Goal: Task Accomplishment & Management: Manage account settings

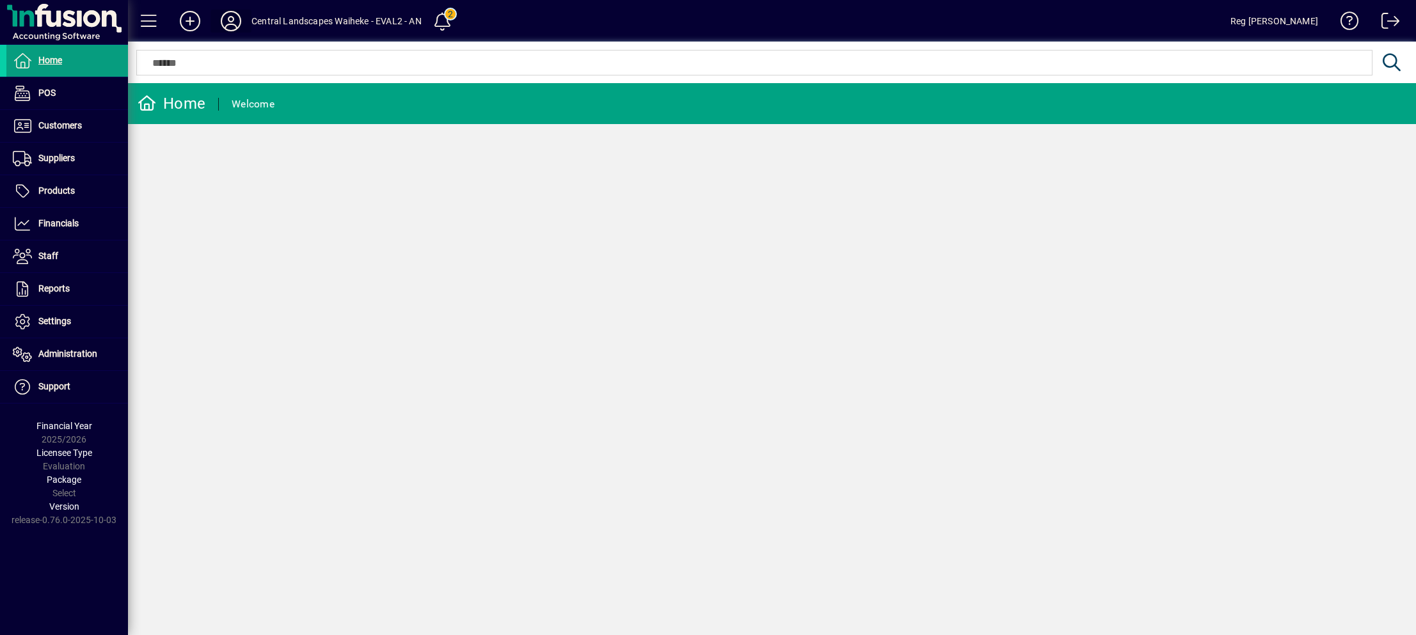
click at [227, 16] on icon at bounding box center [231, 21] width 26 height 20
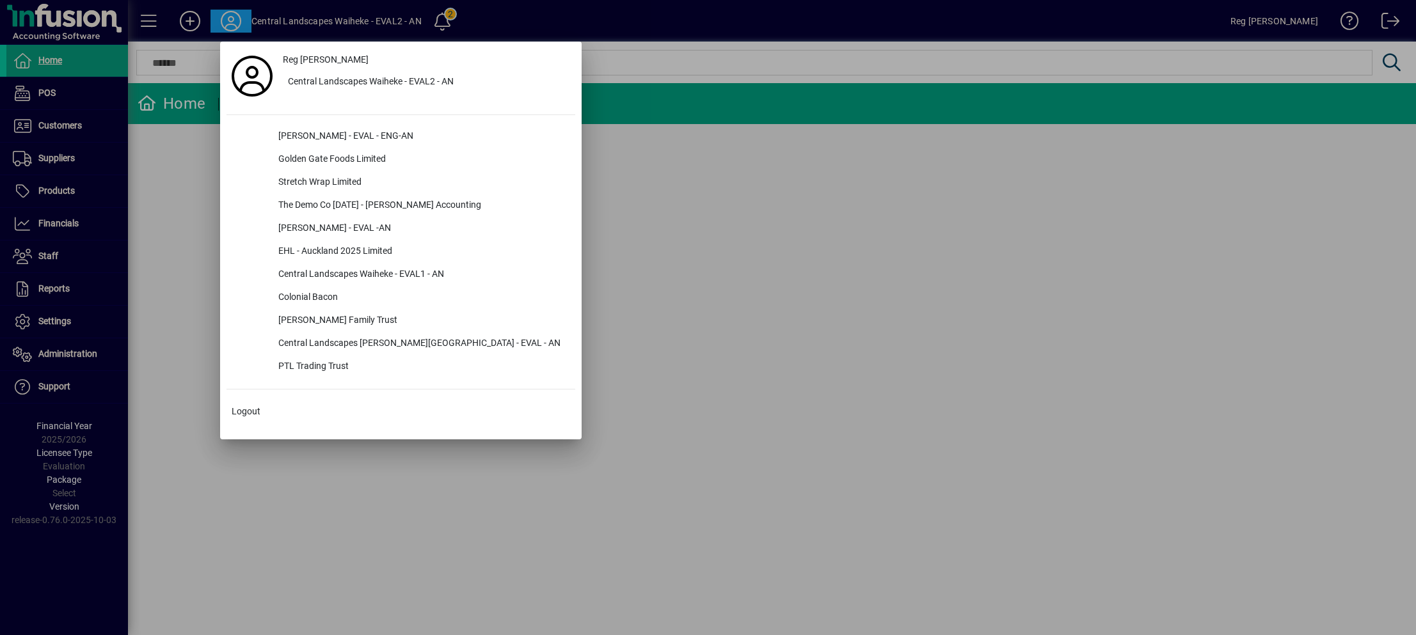
click at [154, 323] on div at bounding box center [708, 317] width 1416 height 635
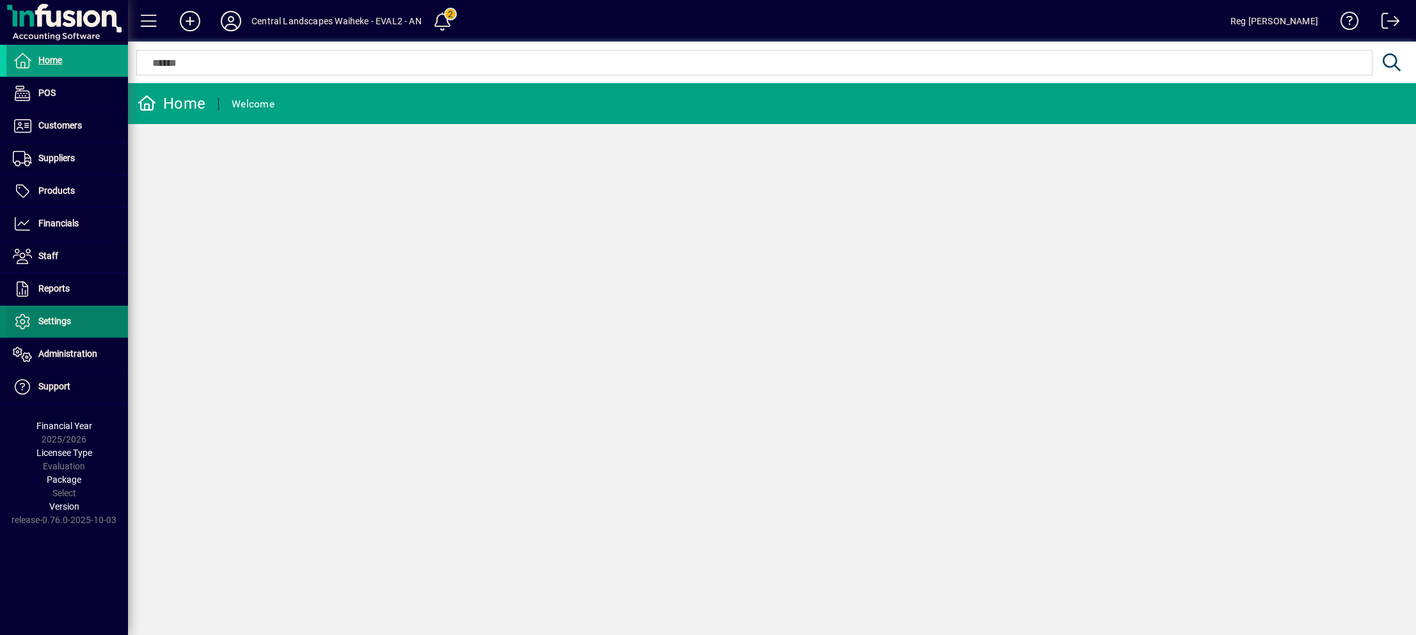
click at [43, 317] on span "Settings" at bounding box center [54, 321] width 33 height 10
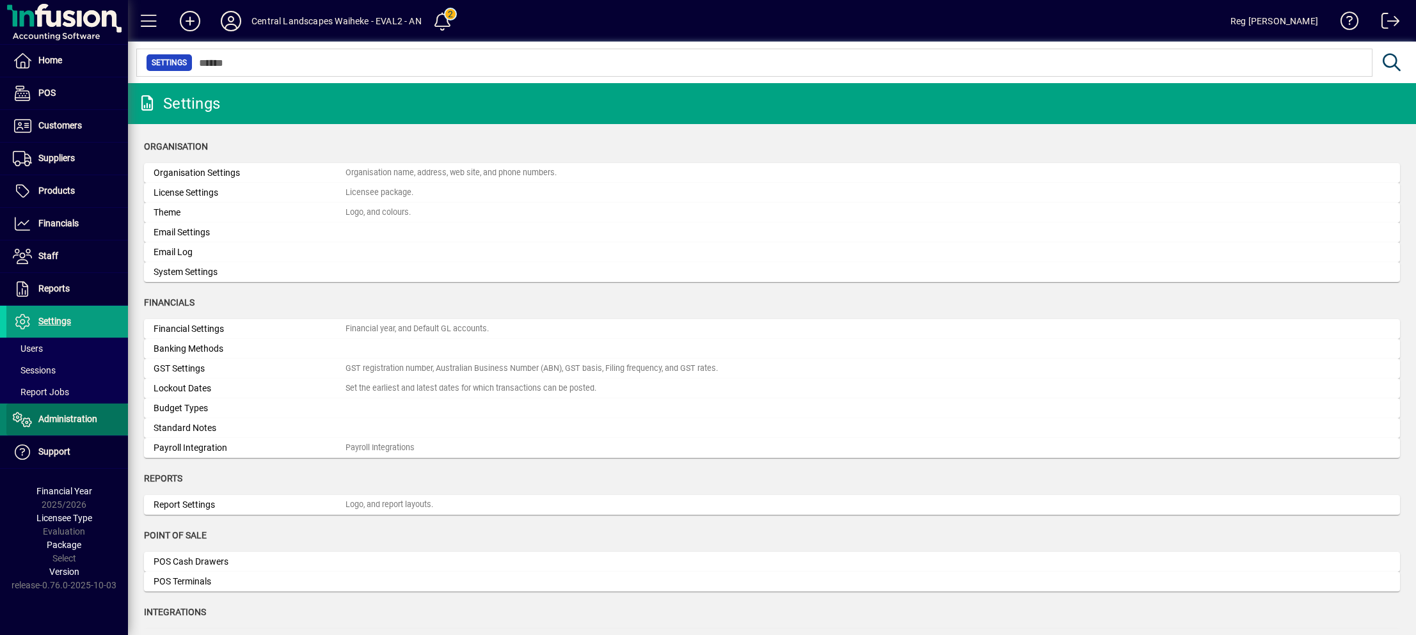
click at [56, 417] on span "Administration" at bounding box center [67, 419] width 59 height 10
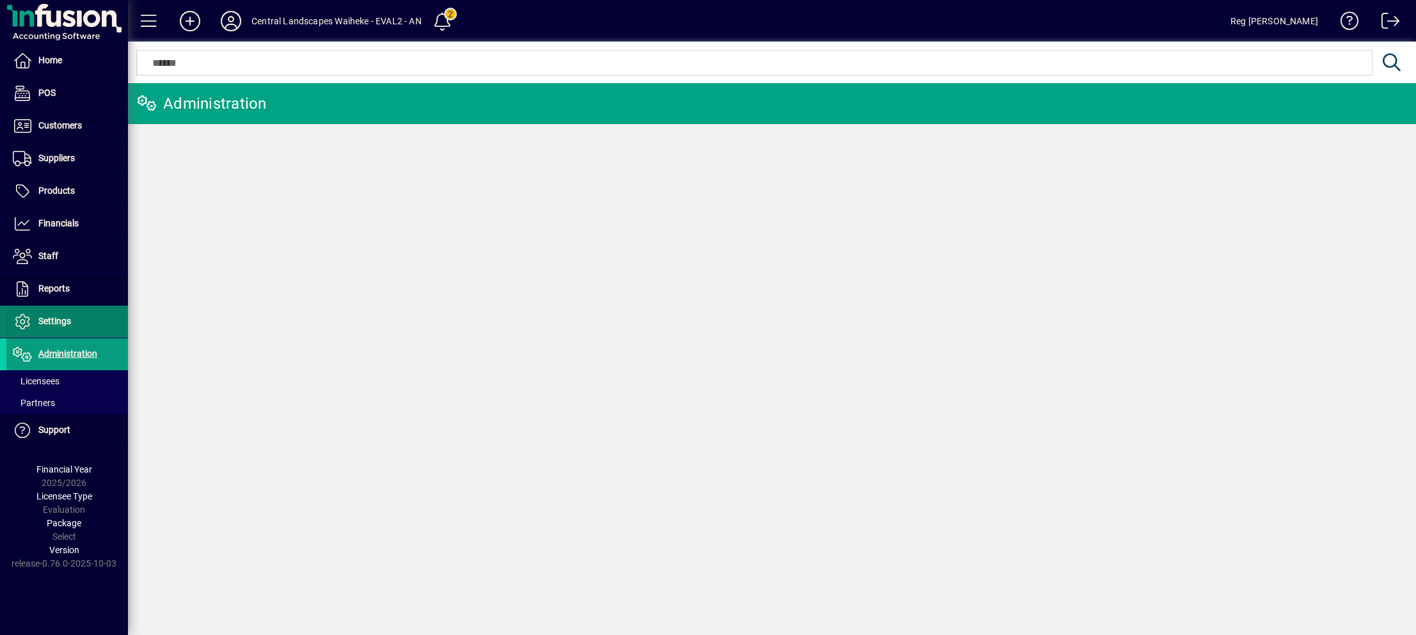
click at [70, 312] on span at bounding box center [67, 322] width 122 height 31
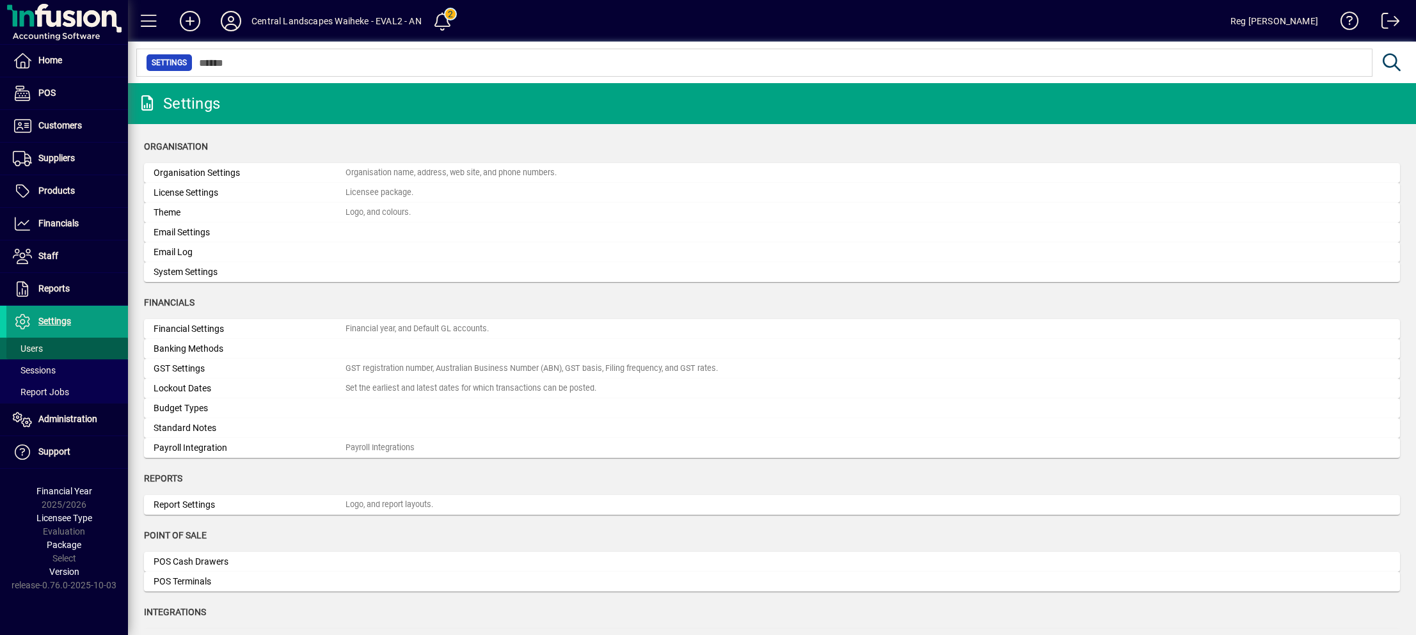
click at [39, 346] on span "Users" at bounding box center [28, 349] width 30 height 10
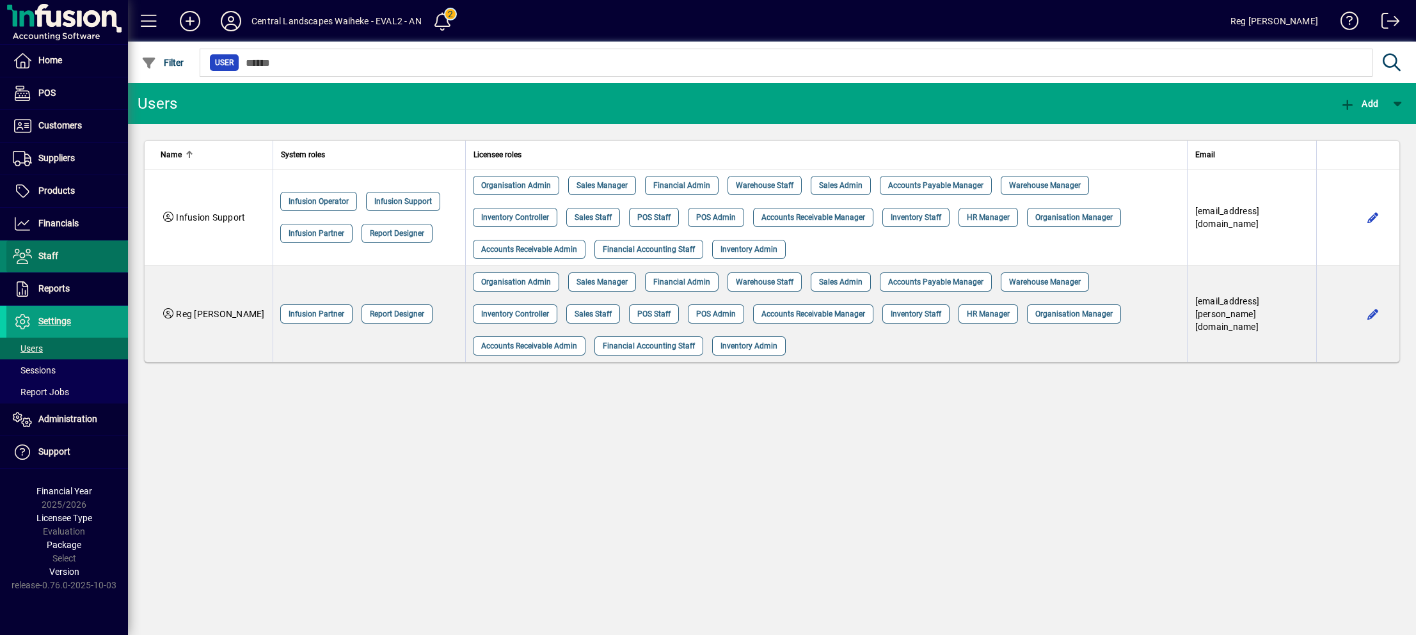
click at [49, 251] on span "Staff" at bounding box center [48, 256] width 20 height 10
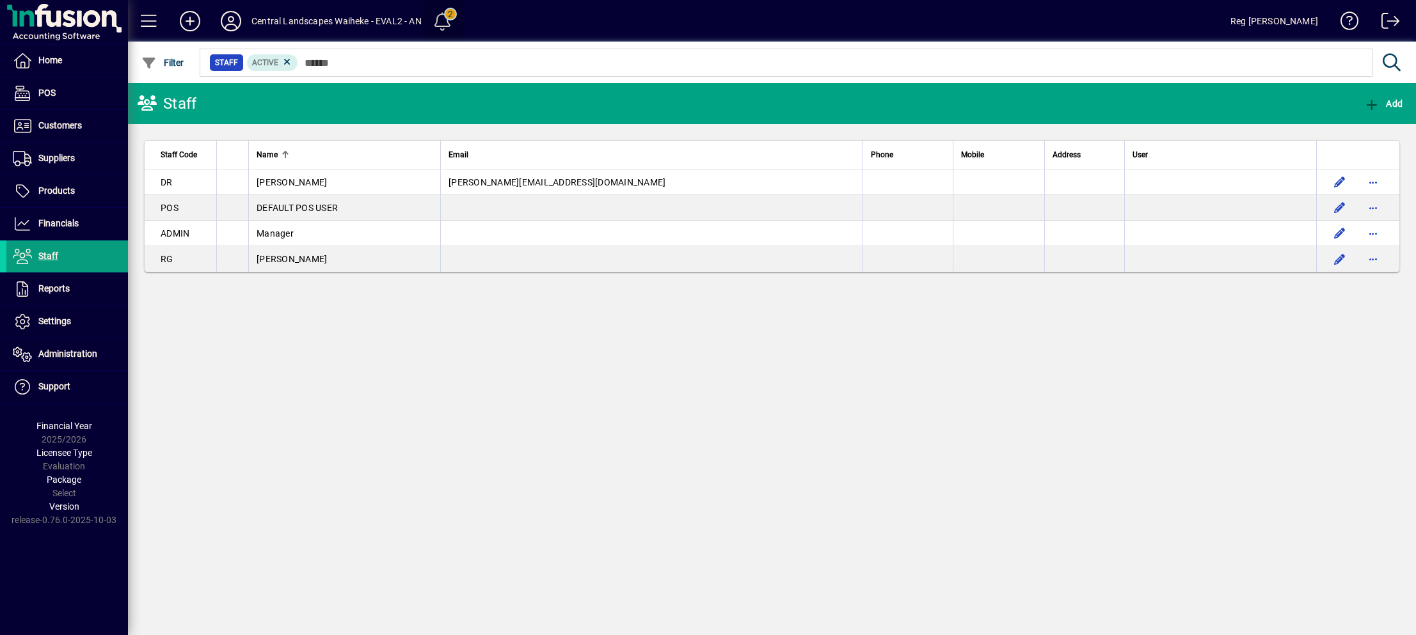
click at [449, 13] on span at bounding box center [442, 21] width 31 height 31
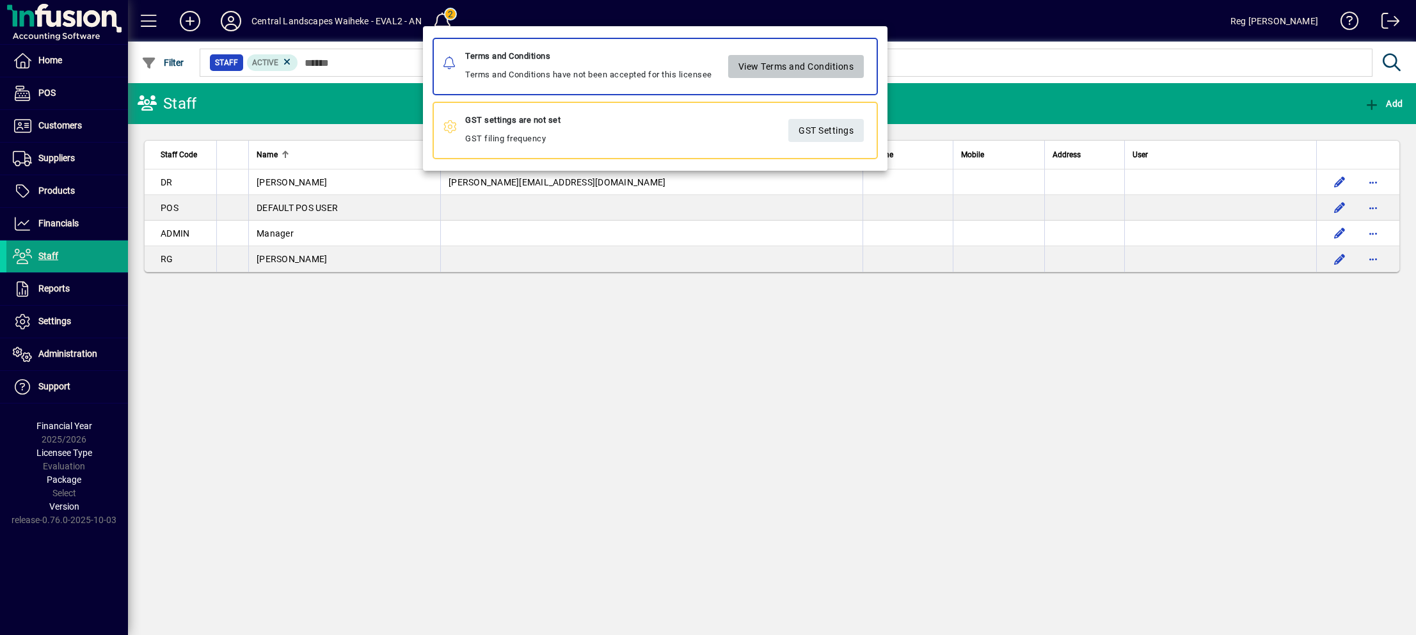
click at [772, 54] on span at bounding box center [796, 66] width 136 height 31
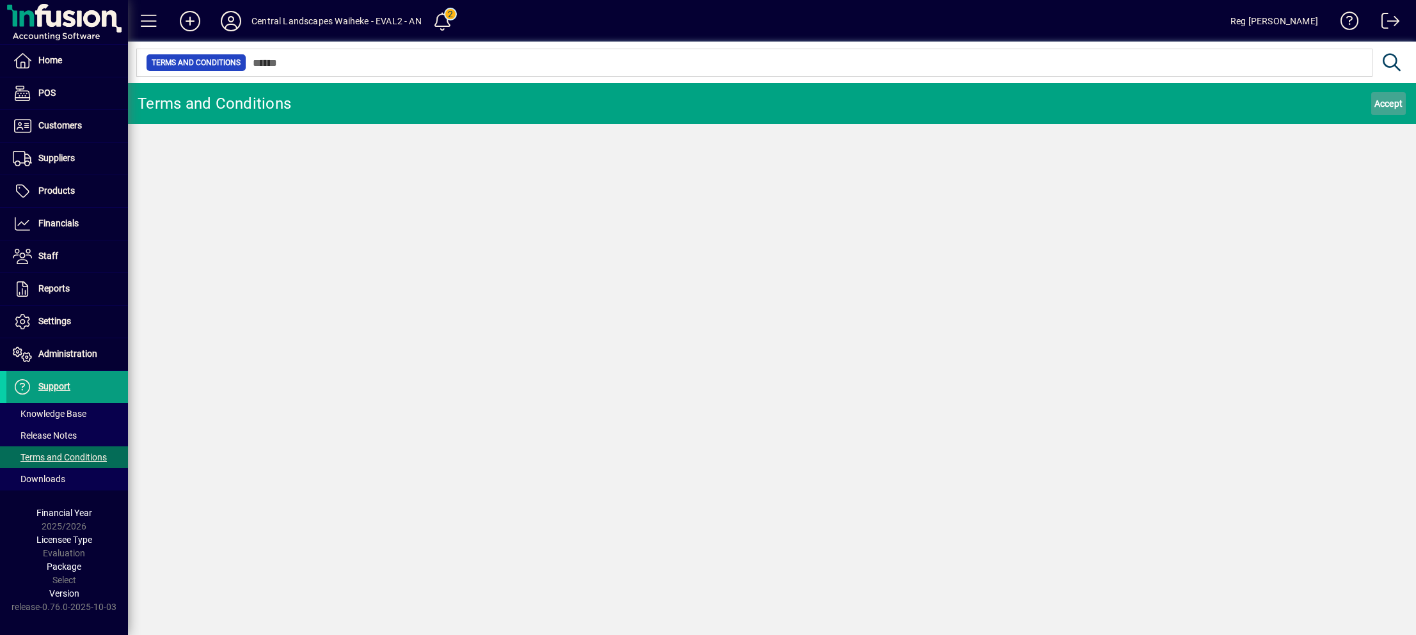
click at [1380, 98] on span "Accept" at bounding box center [1389, 103] width 29 height 20
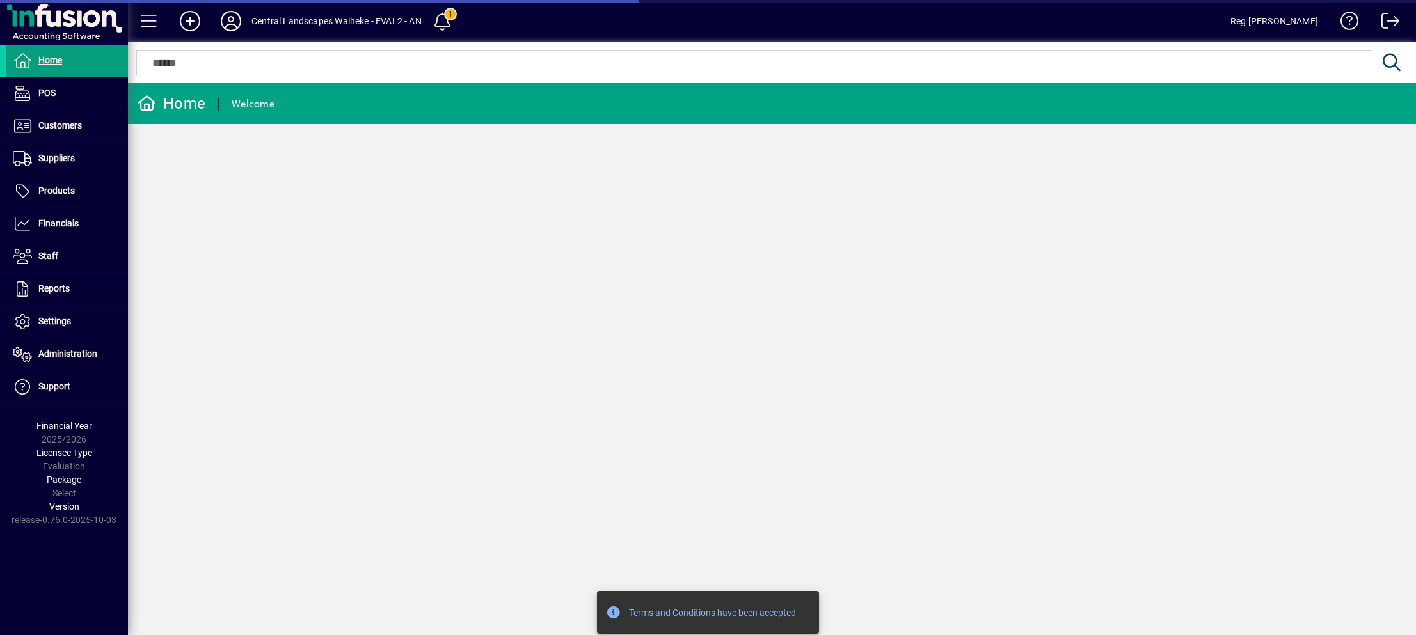
click at [1378, 97] on mat-toolbar-row "Home Welcome" at bounding box center [772, 103] width 1288 height 41
click at [444, 19] on span at bounding box center [442, 21] width 31 height 31
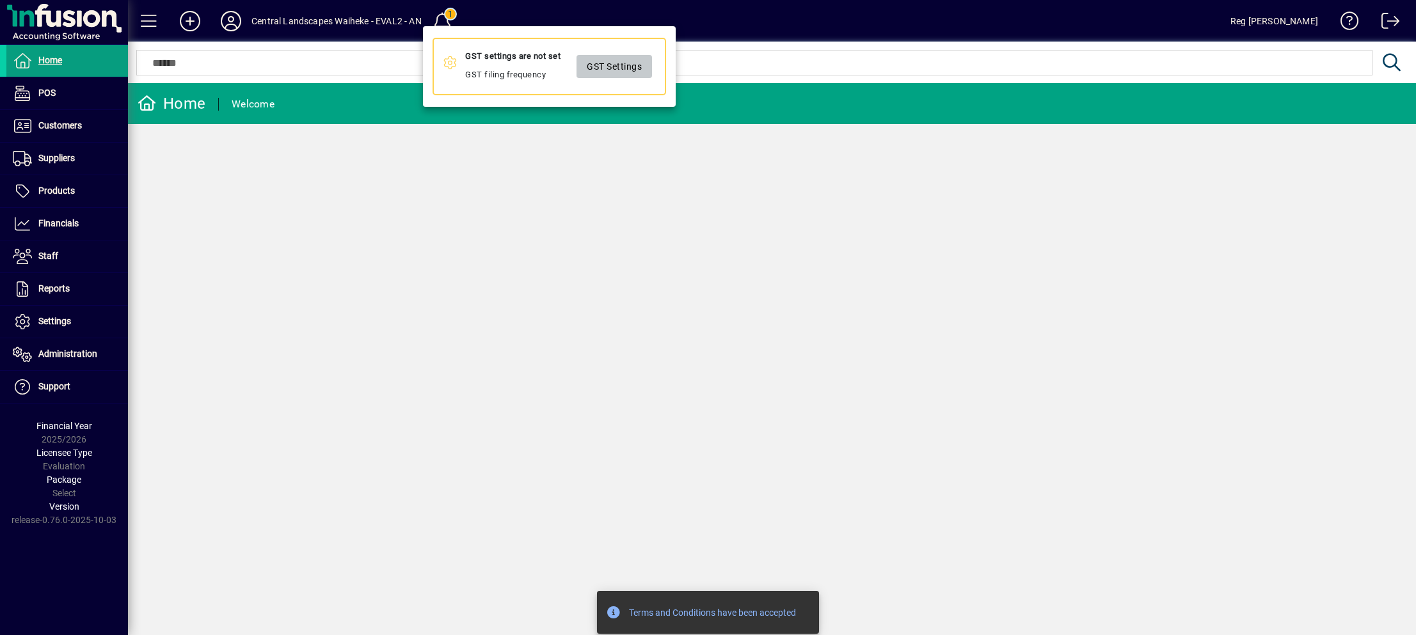
click at [616, 58] on span "GST Settings" at bounding box center [614, 66] width 55 height 21
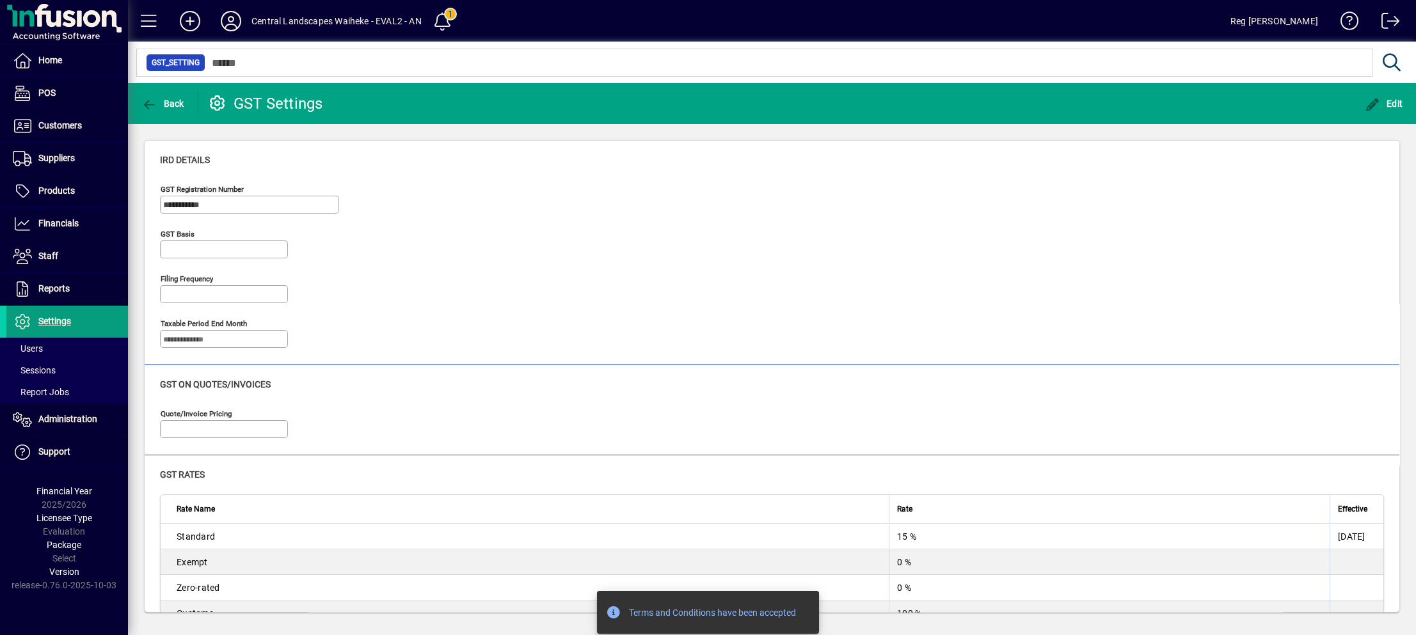
type input "**********"
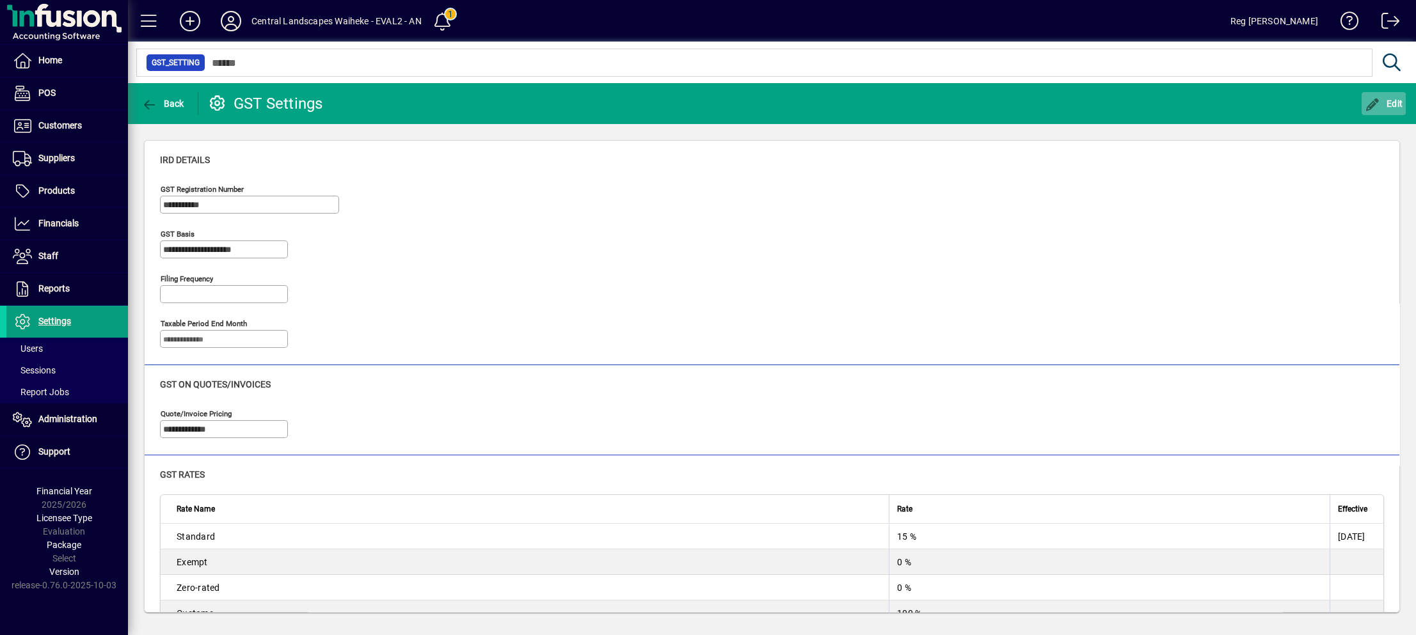
click at [1382, 96] on span "button" at bounding box center [1384, 103] width 45 height 31
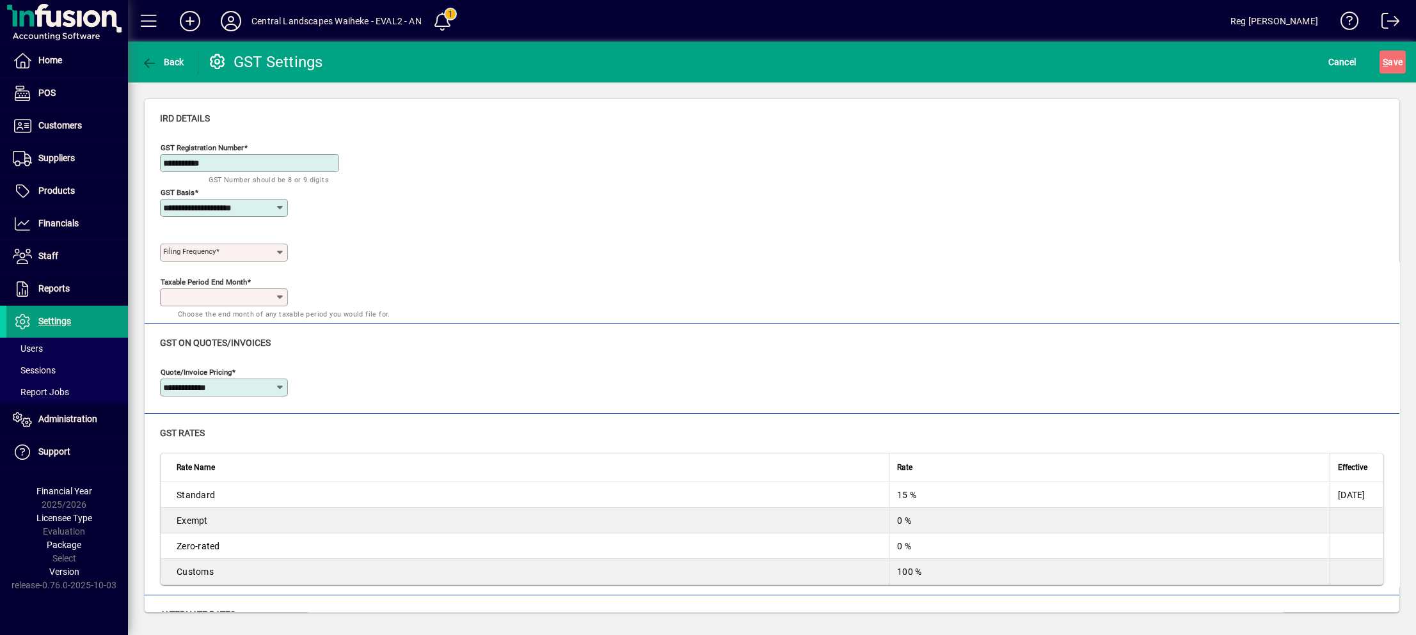
click at [280, 251] on icon at bounding box center [280, 253] width 10 height 10
click at [195, 298] on div "Two monthly" at bounding box center [197, 304] width 55 height 13
type input "**********"
click at [277, 294] on icon at bounding box center [280, 297] width 10 height 10
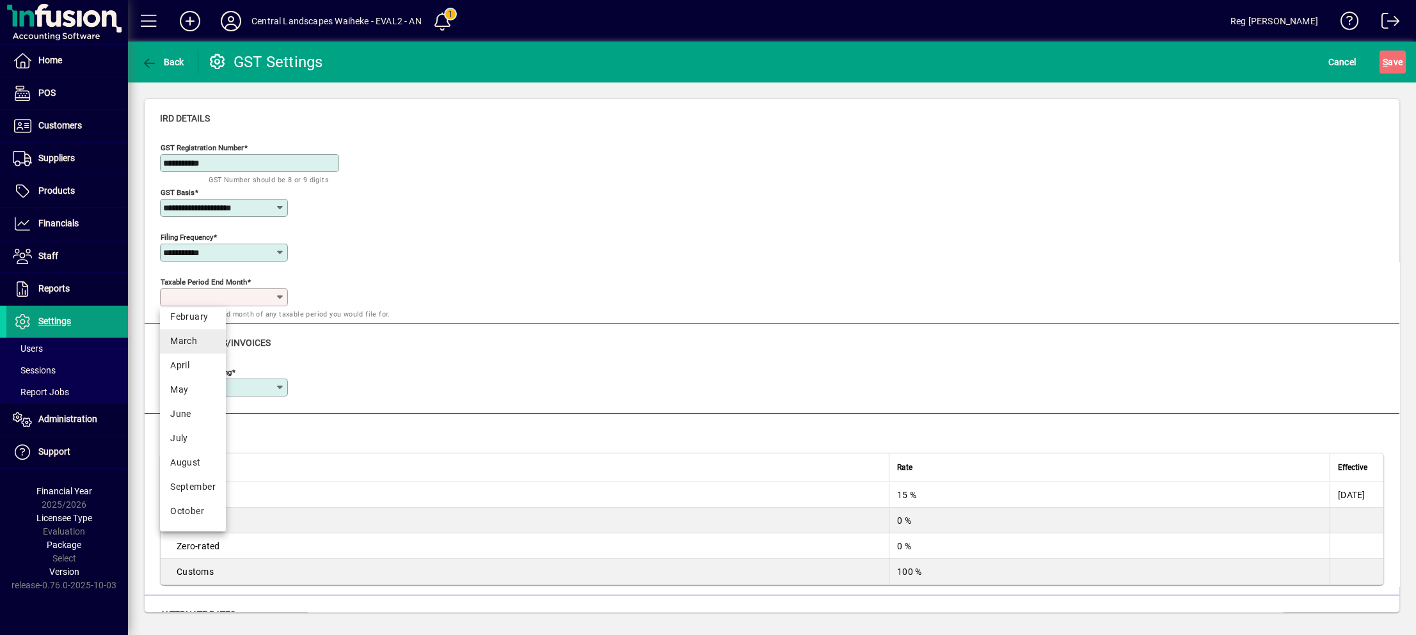
click at [210, 335] on div "March" at bounding box center [192, 341] width 45 height 13
type input "*****"
click at [1397, 53] on span "S ave" at bounding box center [1393, 62] width 20 height 20
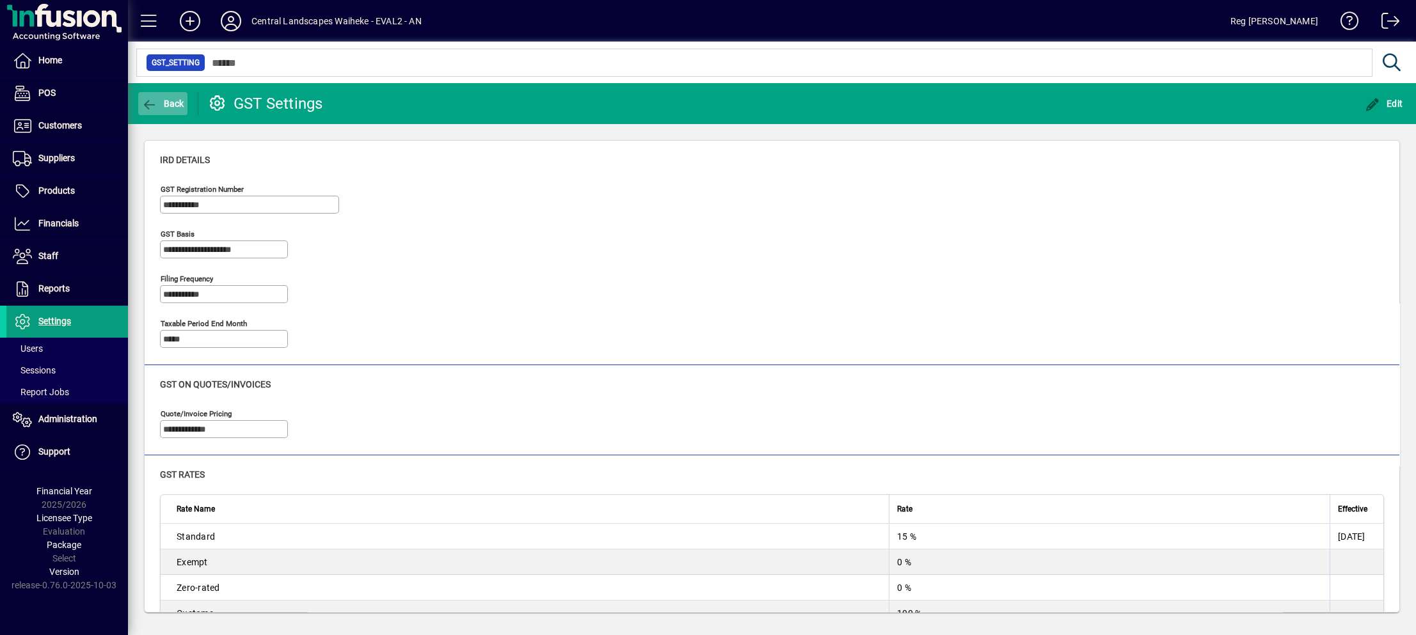
click at [149, 99] on icon "button" at bounding box center [149, 105] width 16 height 13
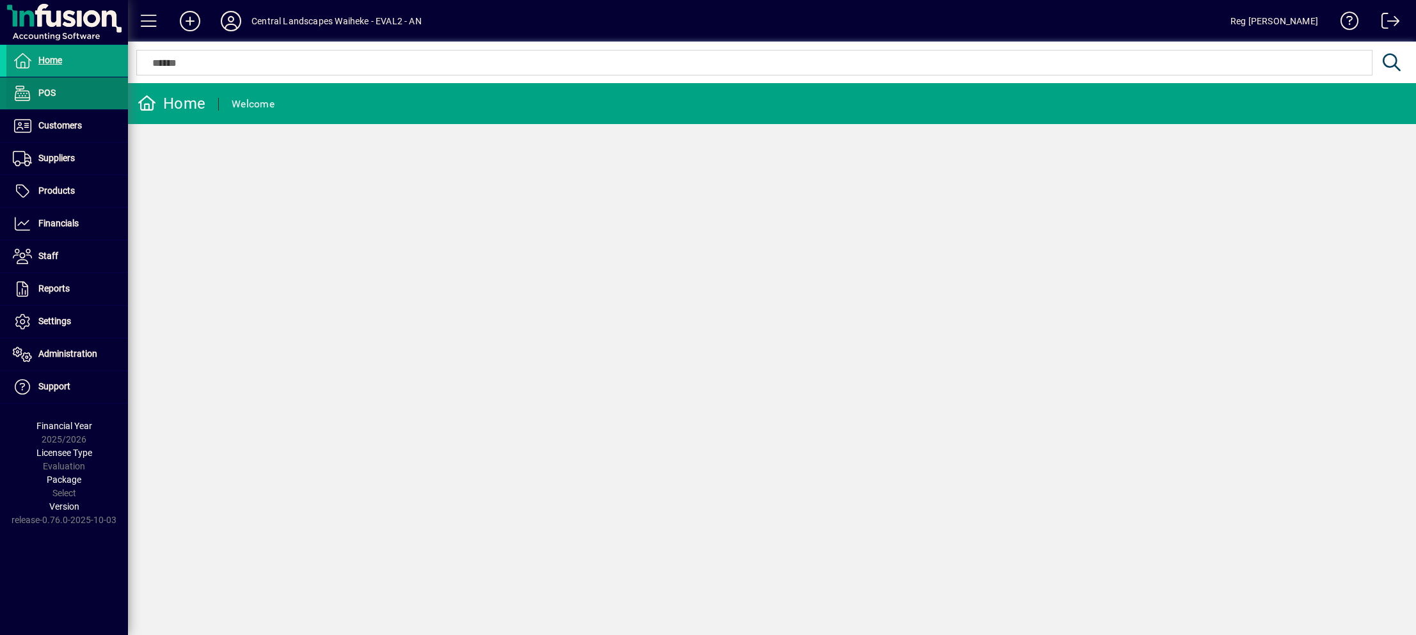
click at [25, 97] on icon at bounding box center [22, 93] width 19 height 15
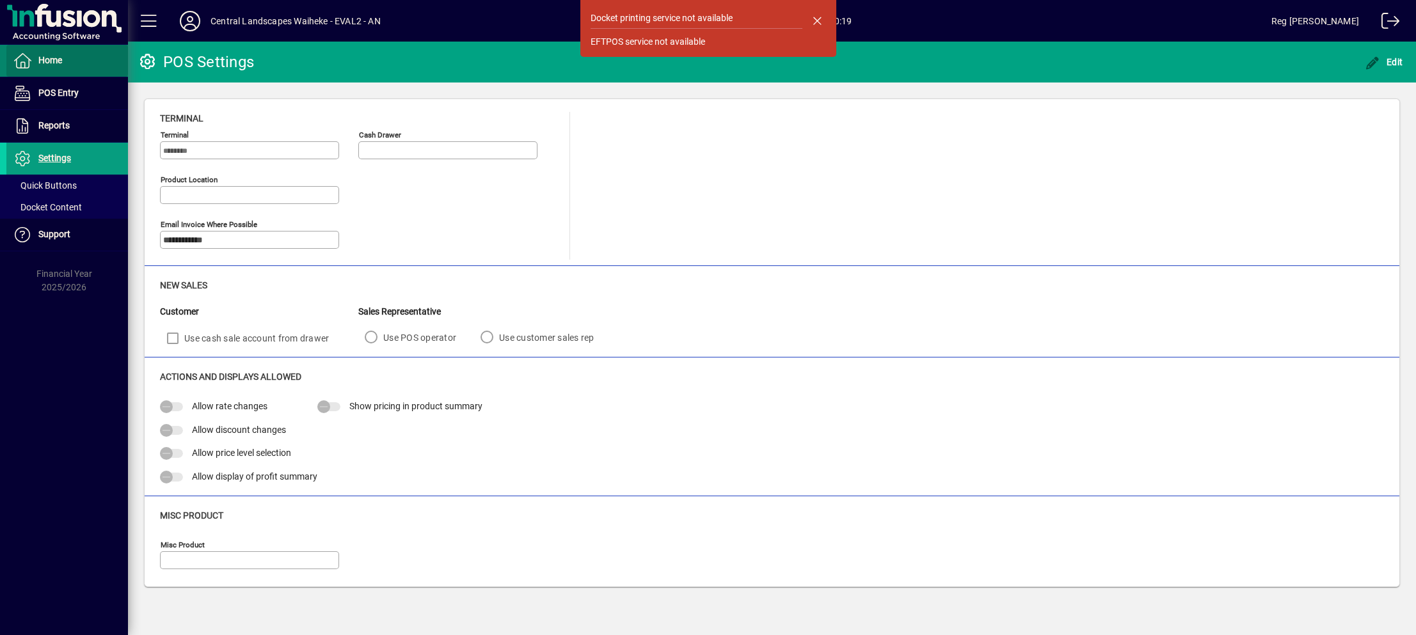
click at [67, 57] on span at bounding box center [67, 60] width 122 height 31
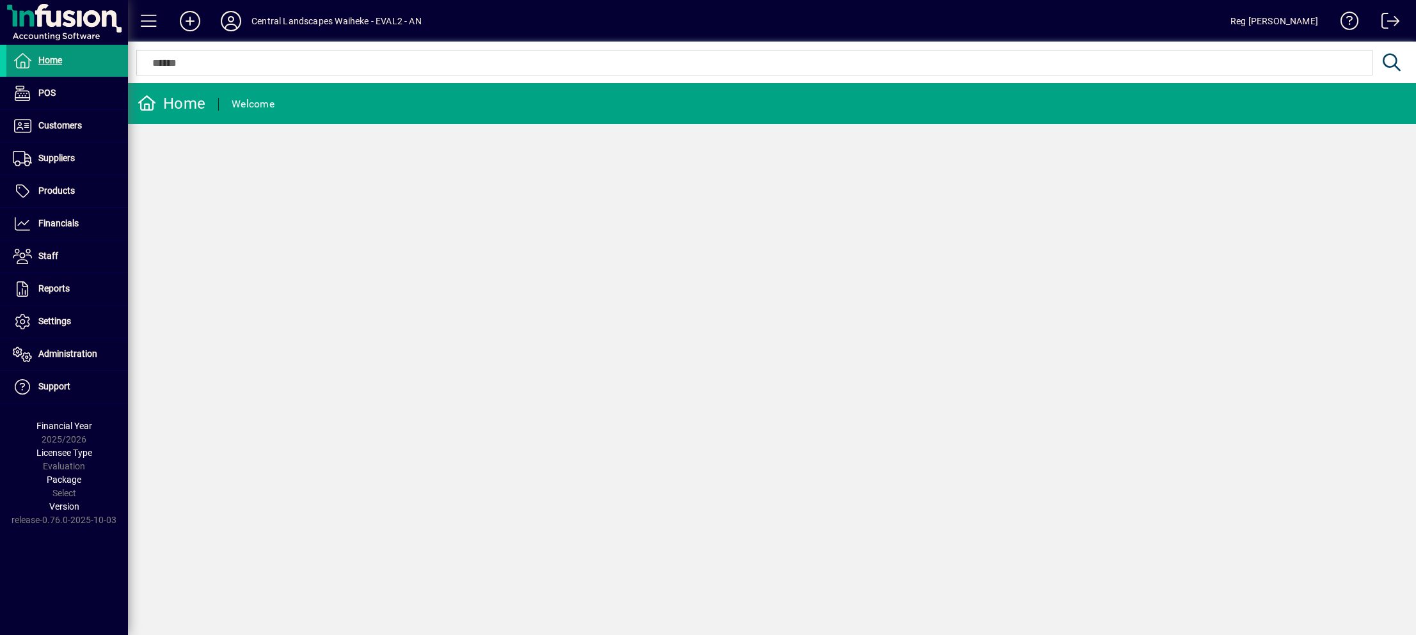
click at [44, 66] on span "Home" at bounding box center [34, 60] width 56 height 15
click at [35, 92] on span "POS" at bounding box center [30, 93] width 49 height 15
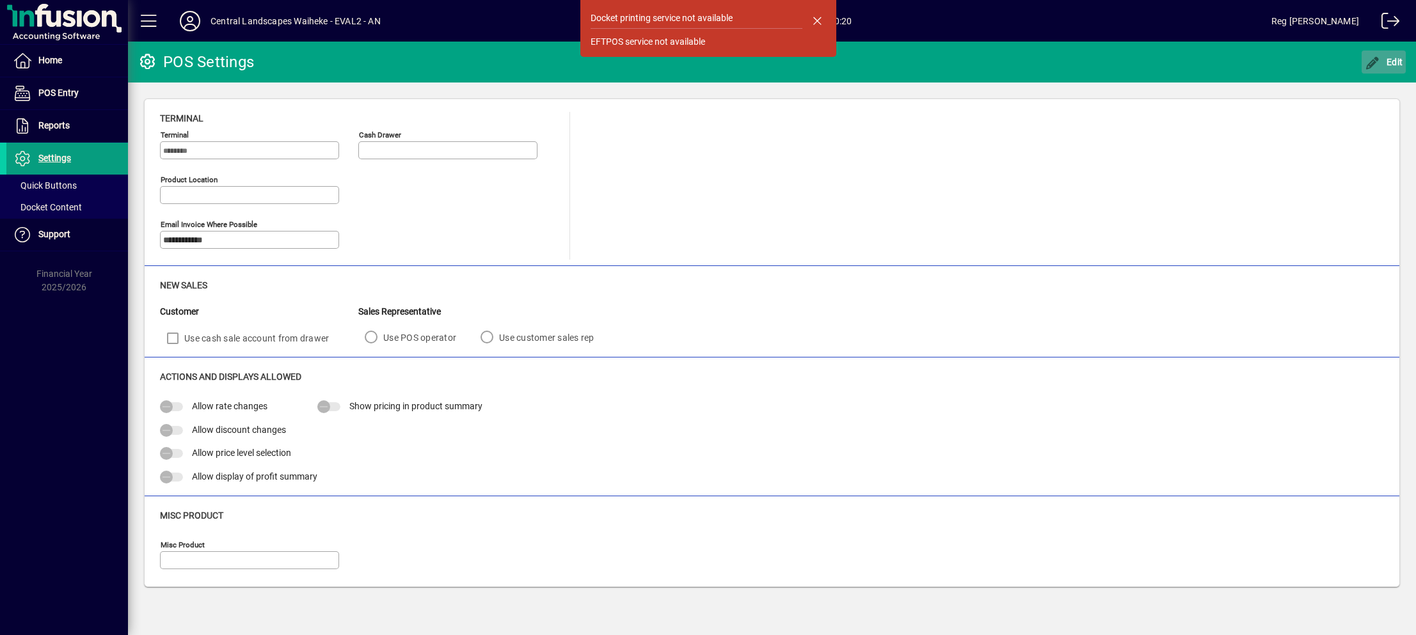
click at [1394, 57] on span "Edit" at bounding box center [1384, 62] width 38 height 10
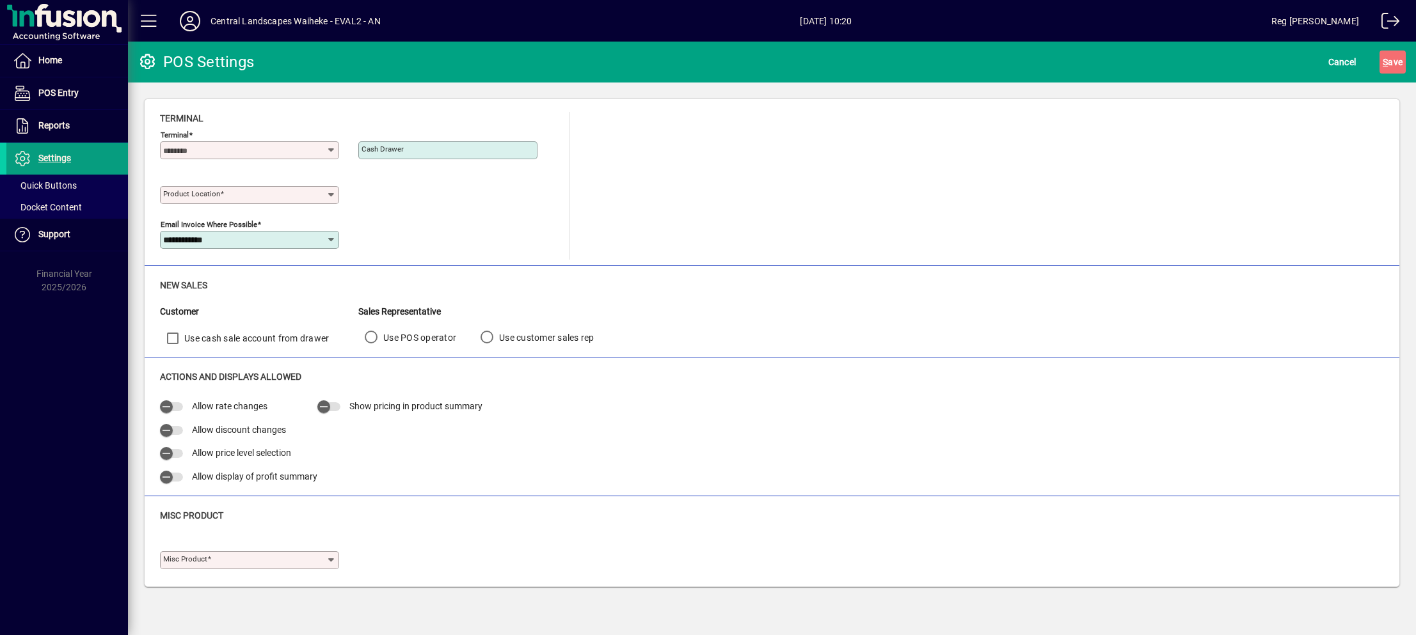
click at [332, 147] on icon at bounding box center [331, 150] width 10 height 10
click at [196, 173] on div "MIGRATED" at bounding box center [193, 176] width 46 height 13
type input "********"
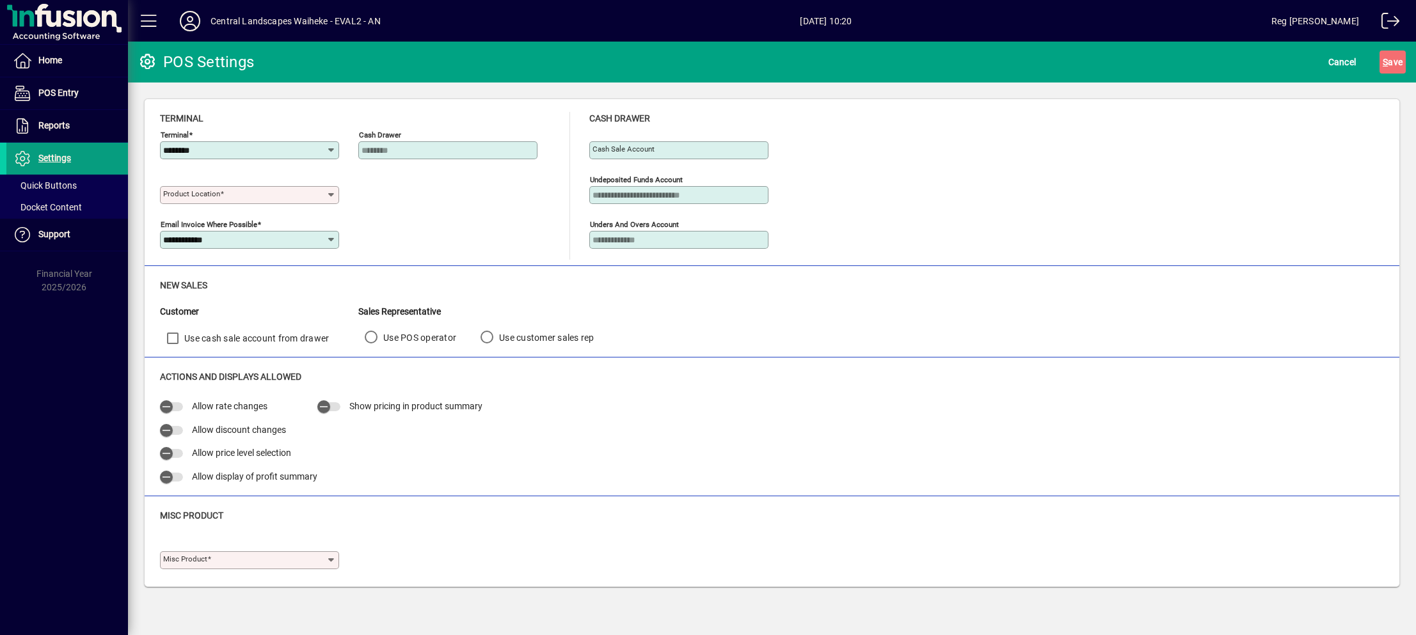
click at [331, 191] on icon at bounding box center [331, 195] width 10 height 10
click at [272, 238] on mat-option "Central Landscape Supplies Waiheke" at bounding box center [247, 246] width 175 height 24
type input "**********"
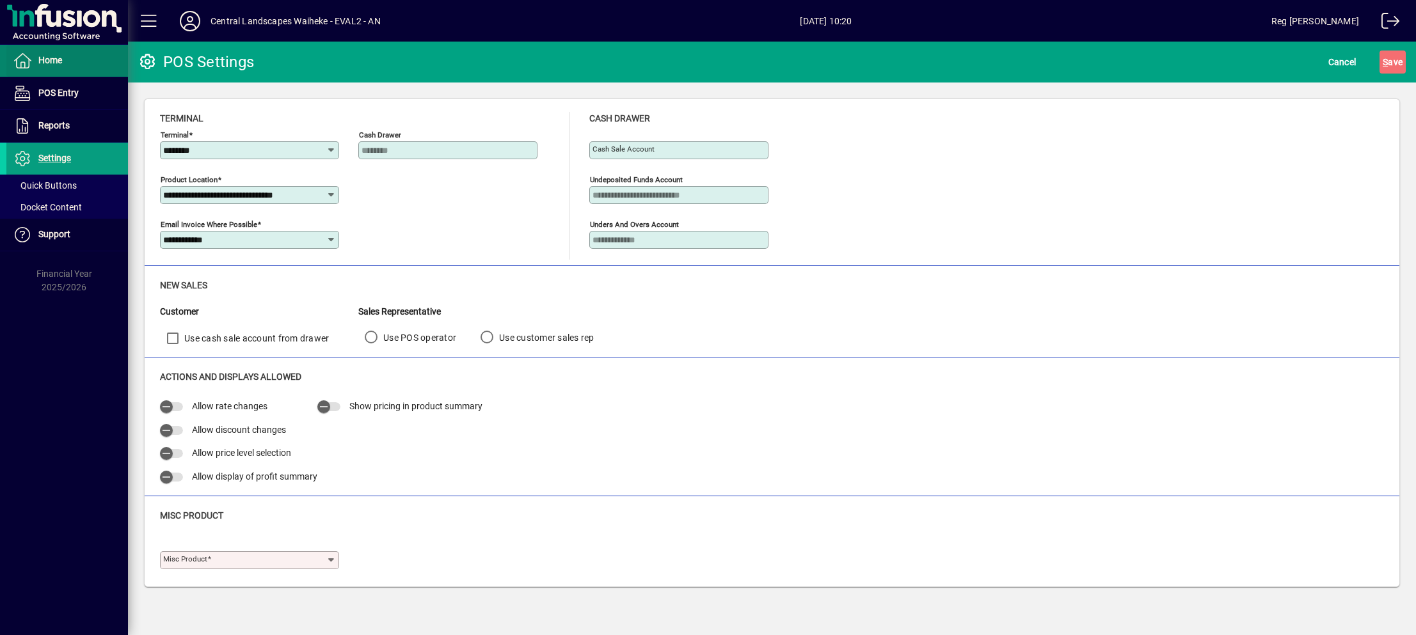
click at [54, 58] on span "Home" at bounding box center [50, 60] width 24 height 10
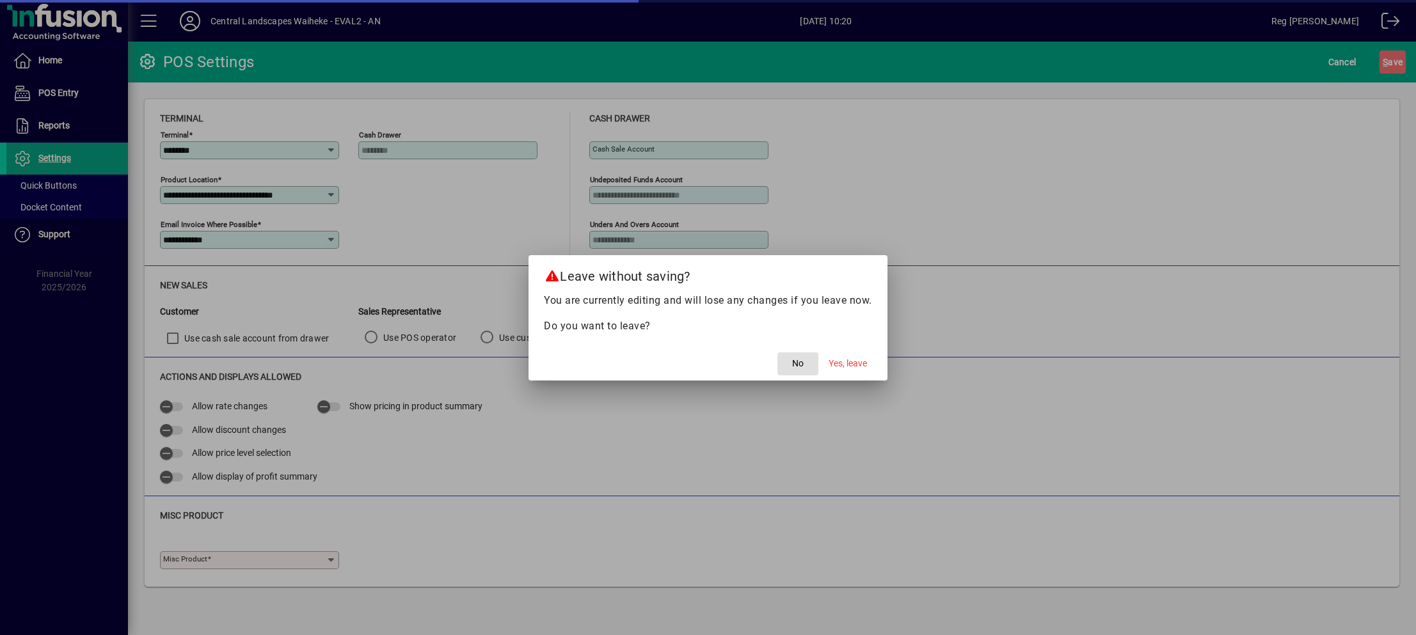
click at [797, 367] on span "No" at bounding box center [798, 363] width 12 height 13
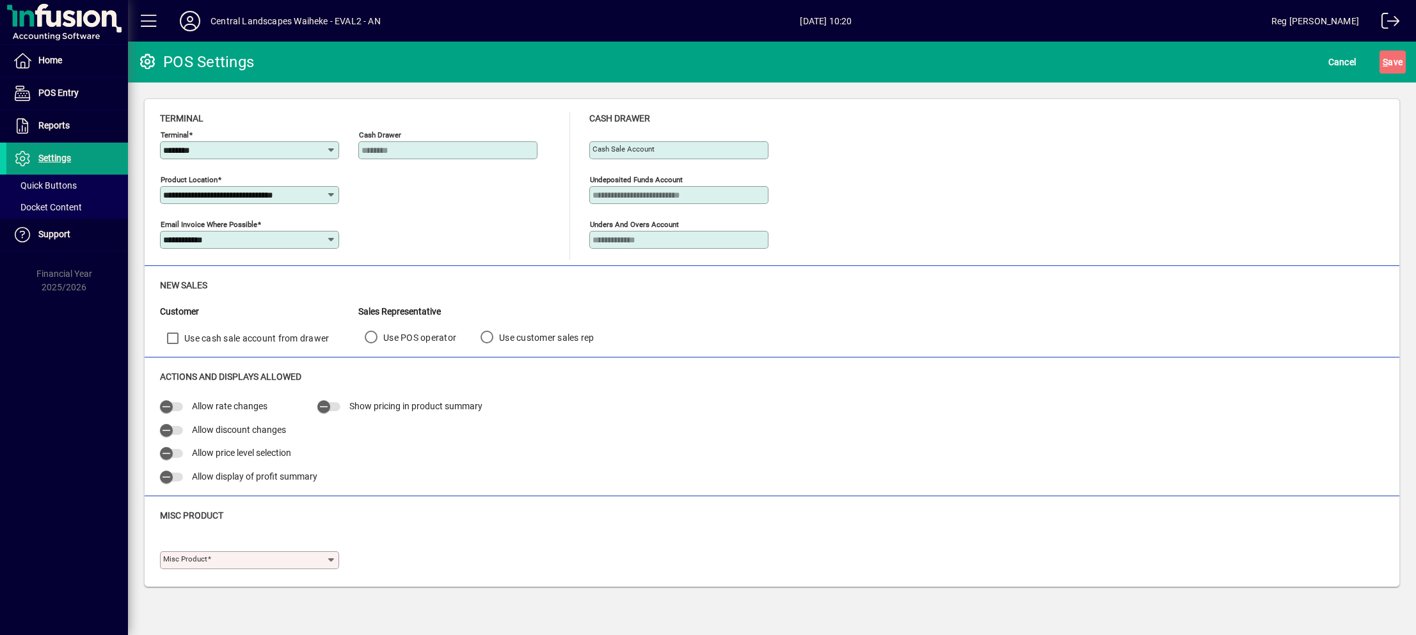
click at [329, 559] on icon at bounding box center [331, 560] width 10 height 10
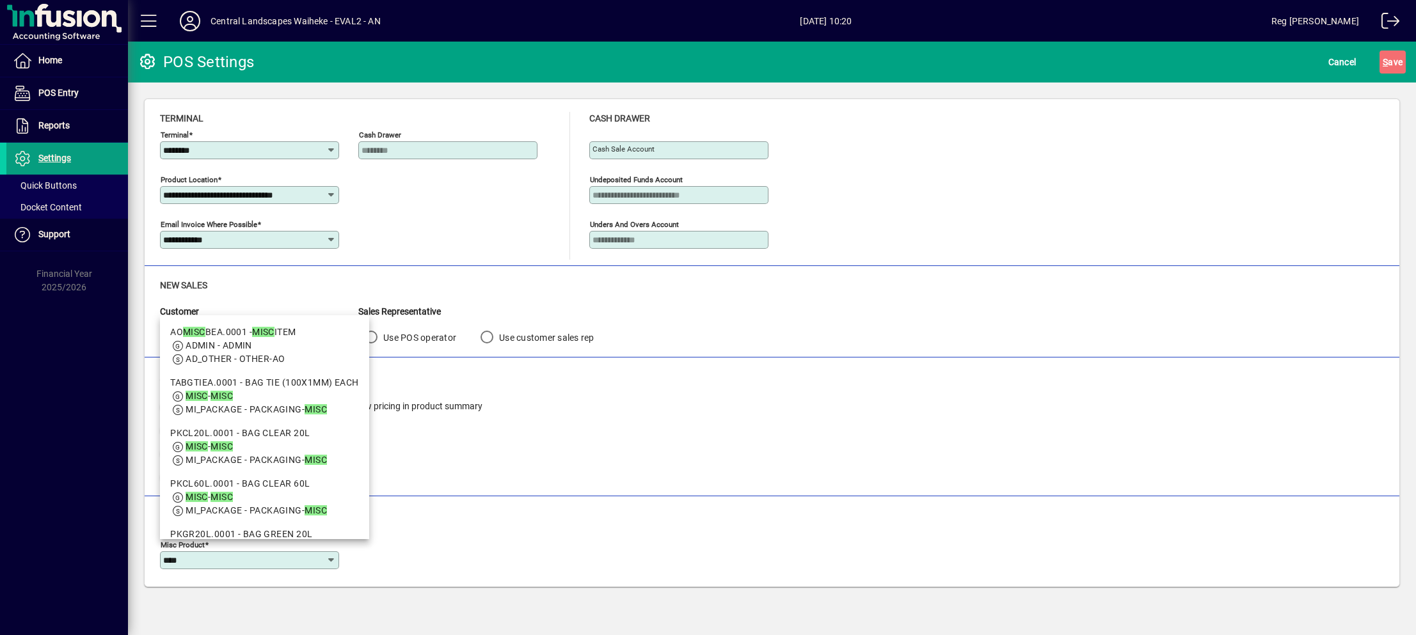
type input "****"
click at [529, 429] on div "Allow rate changes Allow discount changes Allow price level selection Allow dis…" at bounding box center [772, 443] width 1224 height 93
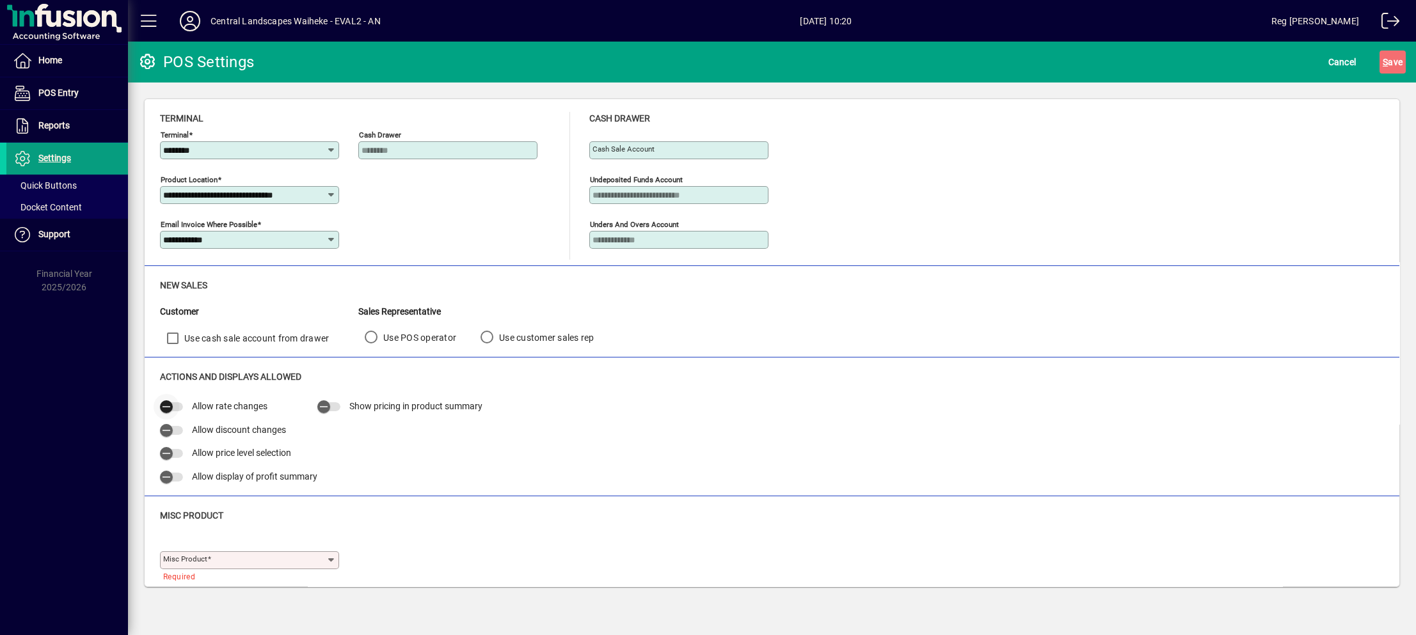
click at [180, 410] on span "button" at bounding box center [171, 407] width 23 height 9
click at [182, 432] on span "button" at bounding box center [171, 430] width 23 height 9
click at [183, 452] on div at bounding box center [173, 453] width 26 height 9
click at [178, 454] on span "button" at bounding box center [167, 454] width 26 height 26
click at [341, 404] on div at bounding box center [330, 407] width 26 height 9
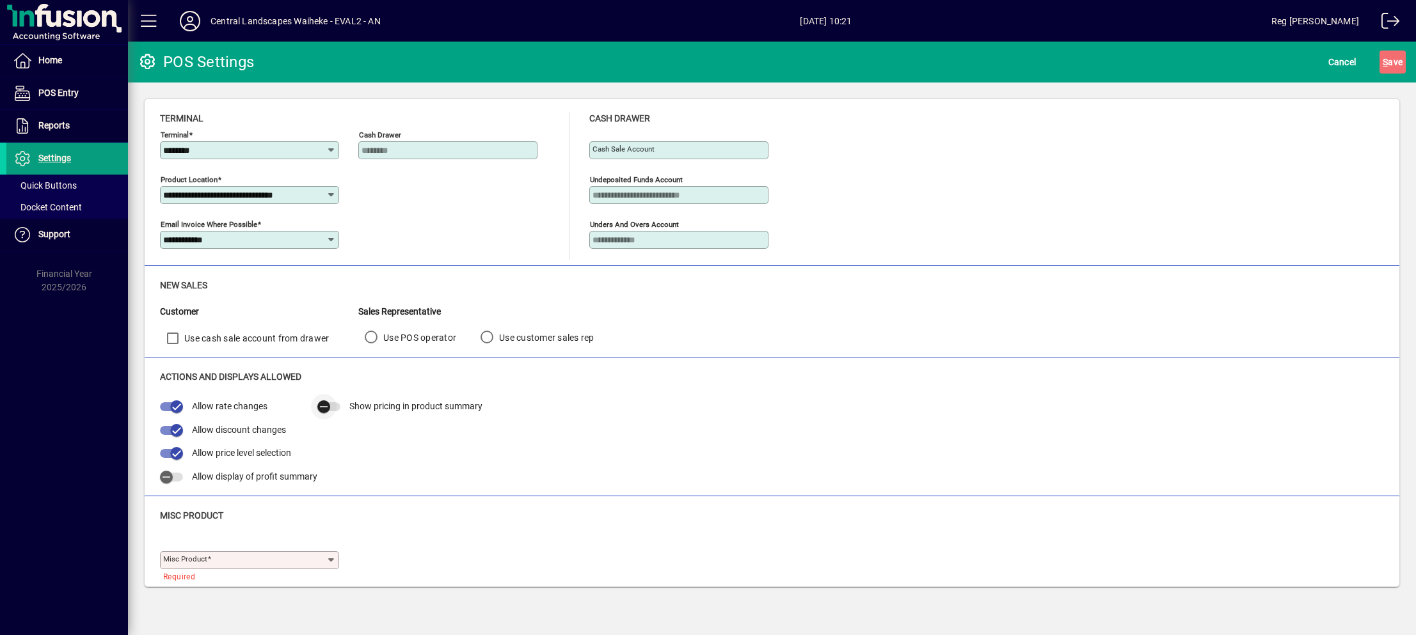
click at [337, 406] on span "button" at bounding box center [328, 407] width 23 height 9
click at [293, 148] on input "********" at bounding box center [244, 150] width 163 height 10
click at [205, 175] on div "MIGRATED" at bounding box center [193, 176] width 46 height 13
click at [332, 559] on icon at bounding box center [331, 560] width 10 height 10
type input "*"
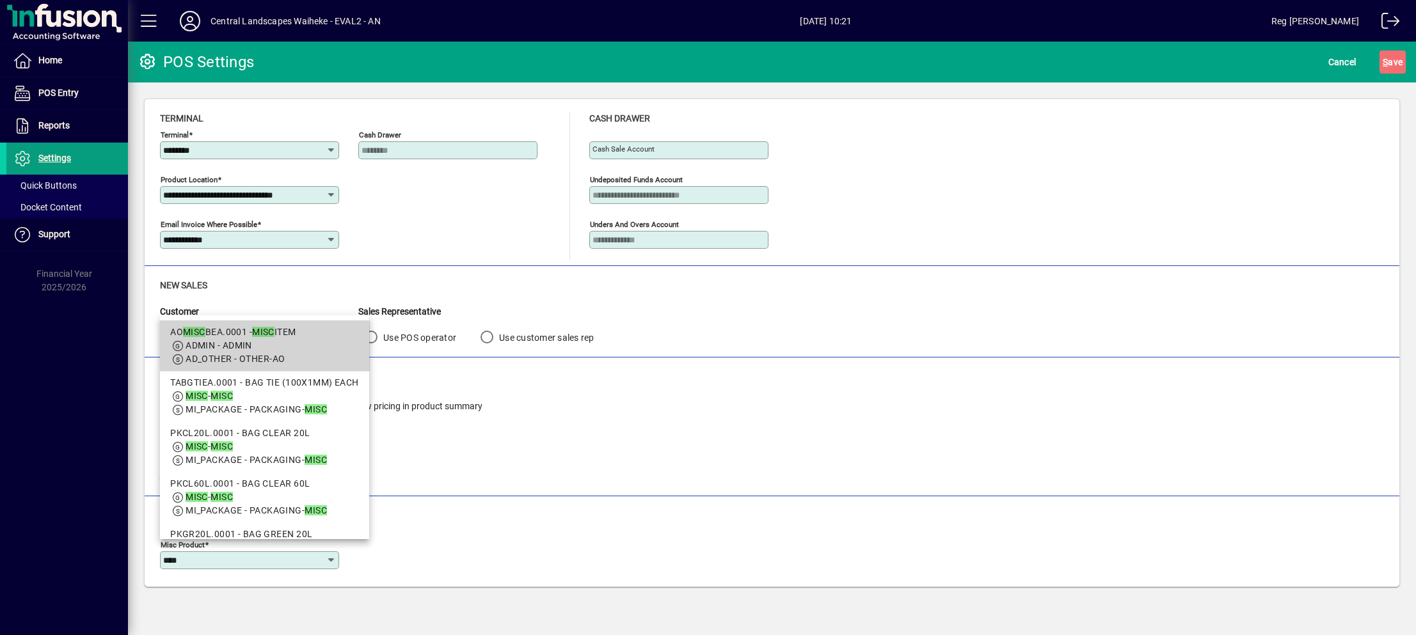
click at [259, 334] on em "MISC" at bounding box center [263, 332] width 22 height 10
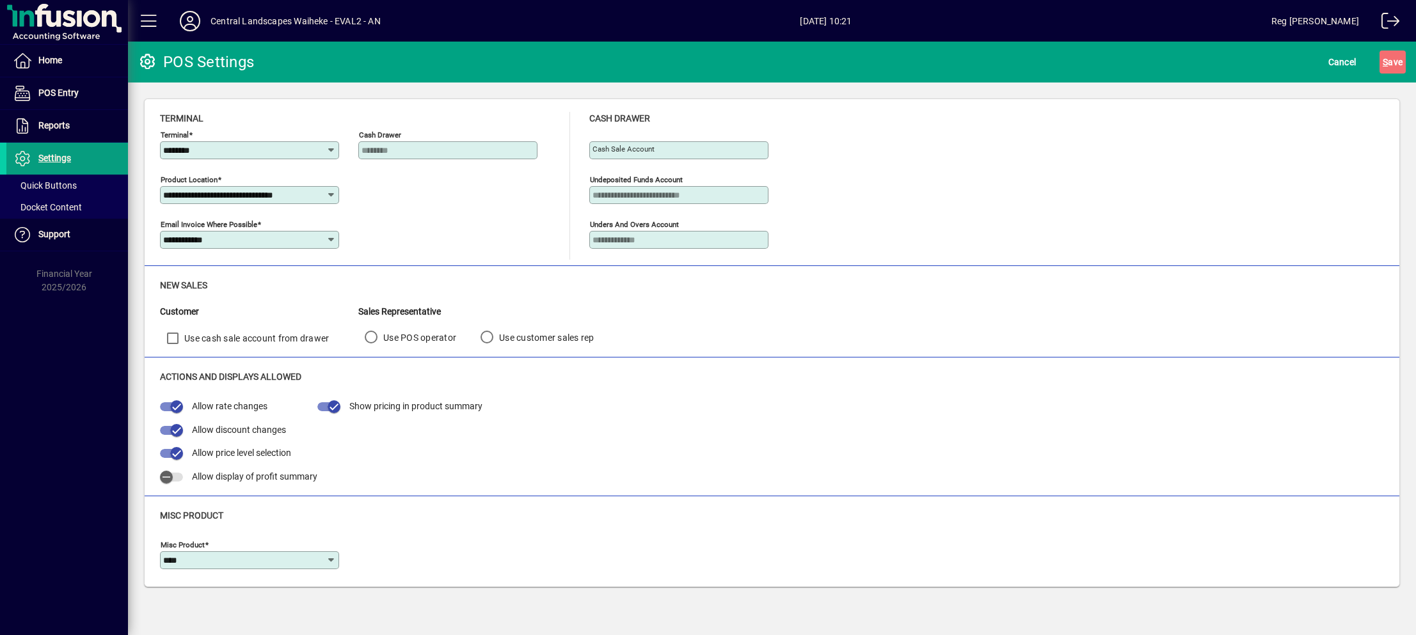
type input "**********"
click at [1389, 59] on span "S ave" at bounding box center [1393, 62] width 20 height 20
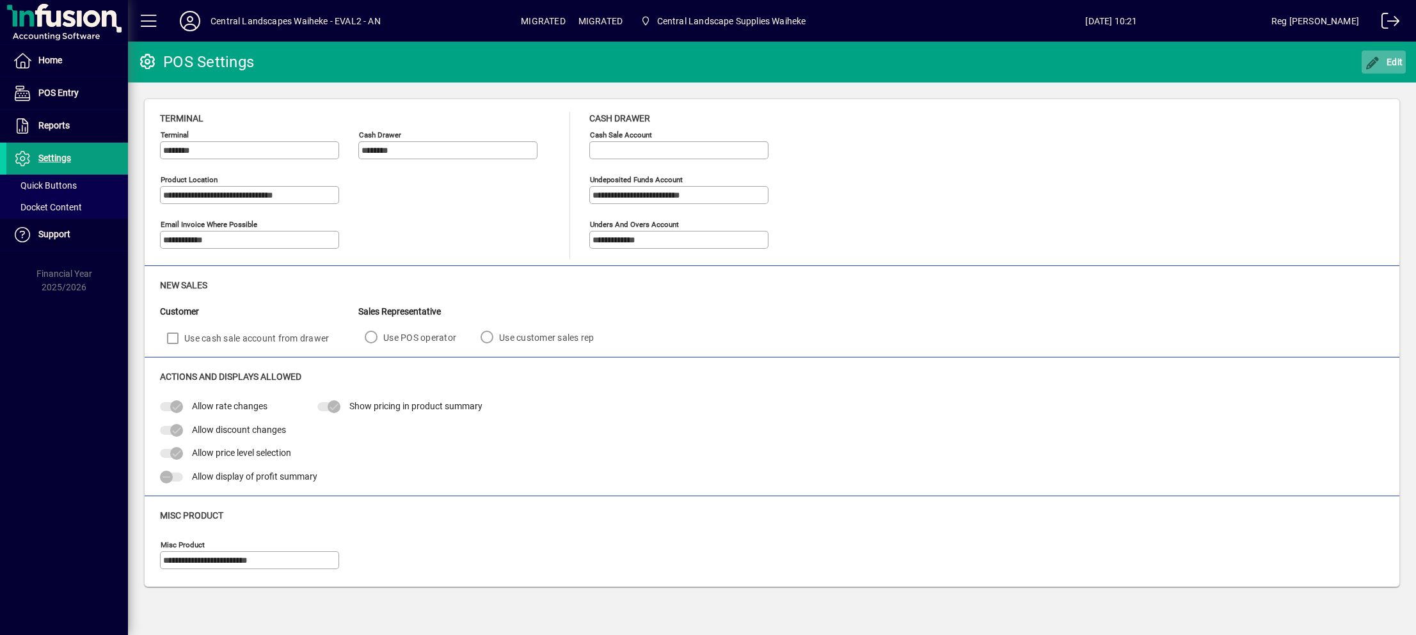
click at [1391, 53] on span "button" at bounding box center [1384, 62] width 45 height 31
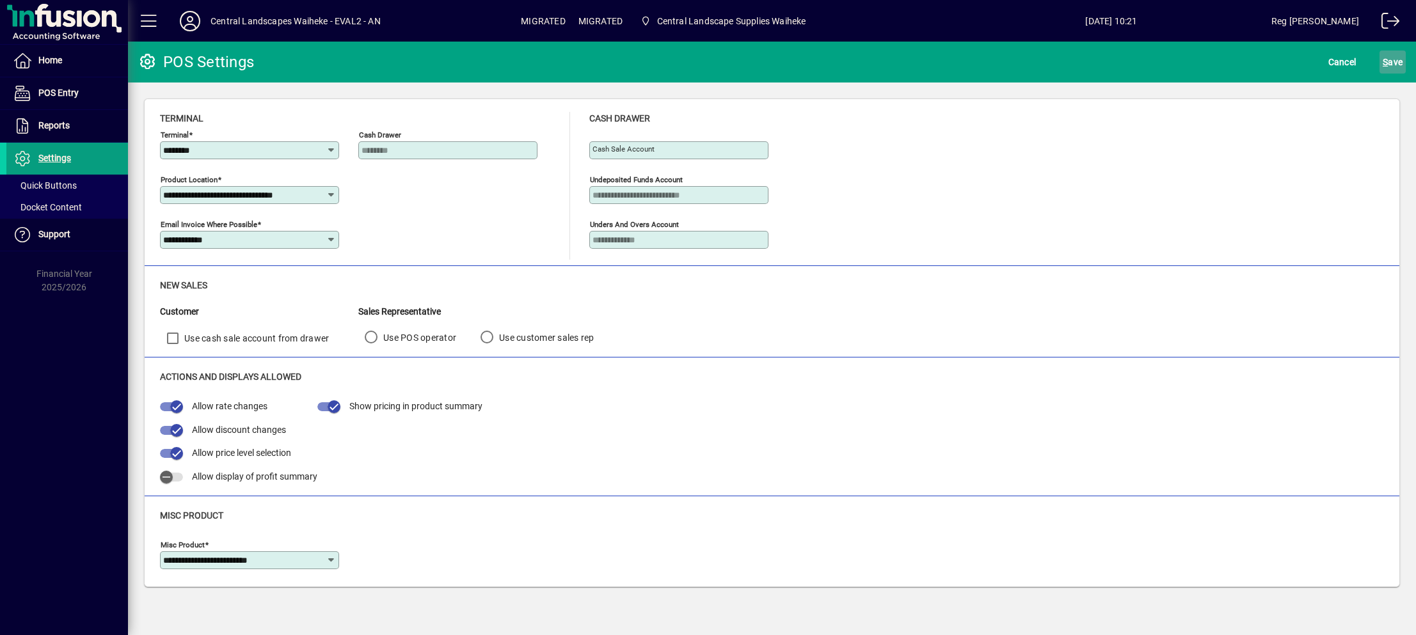
click at [1394, 63] on span "S ave" at bounding box center [1393, 62] width 20 height 20
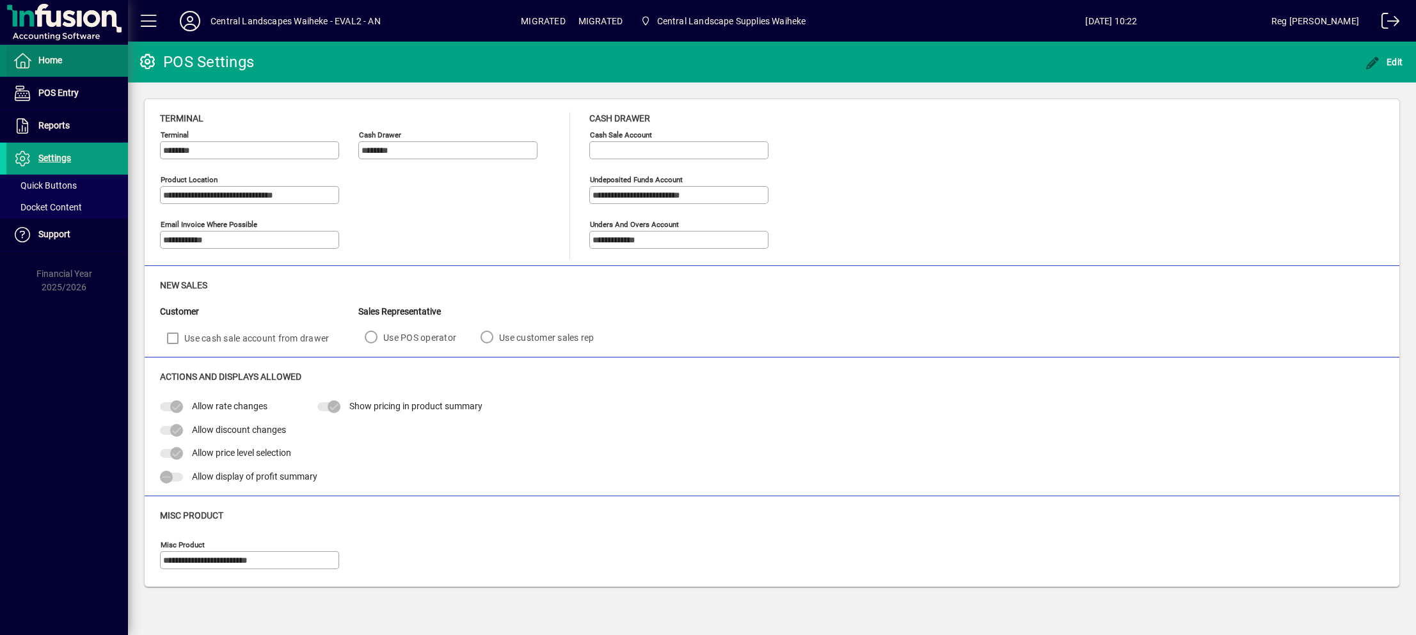
click at [28, 58] on icon at bounding box center [22, 60] width 19 height 15
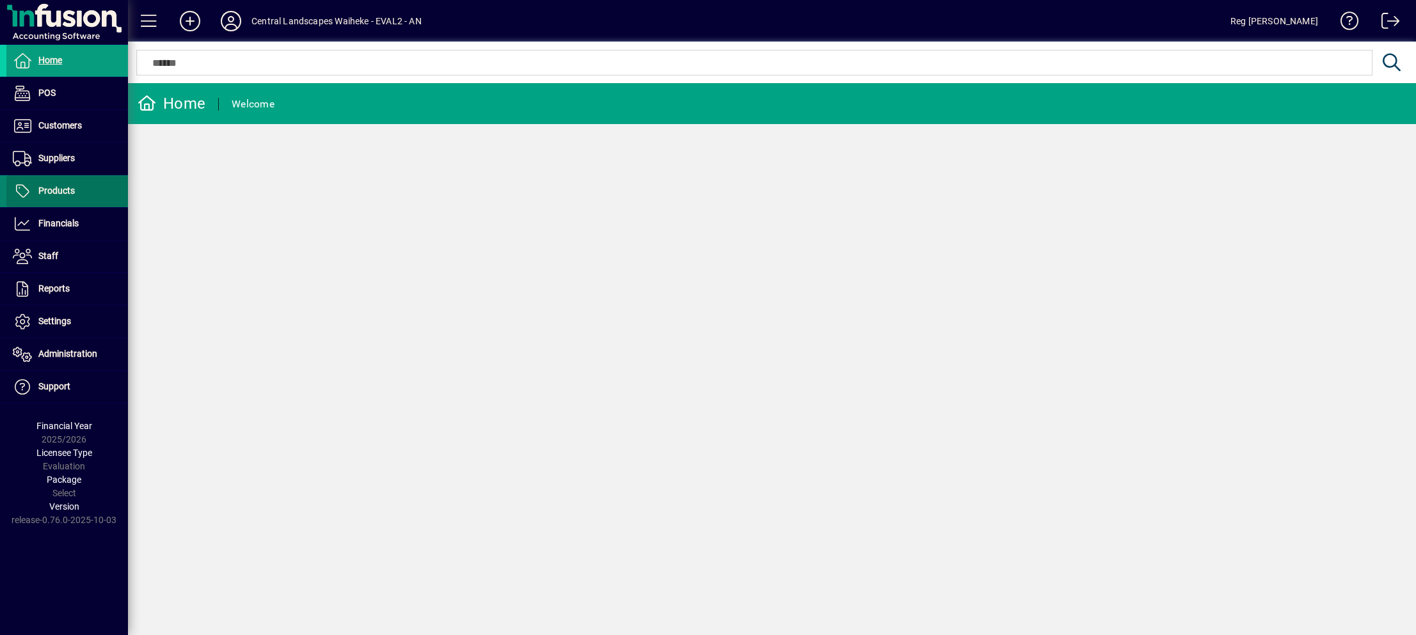
click at [62, 195] on span "Products" at bounding box center [56, 191] width 36 height 10
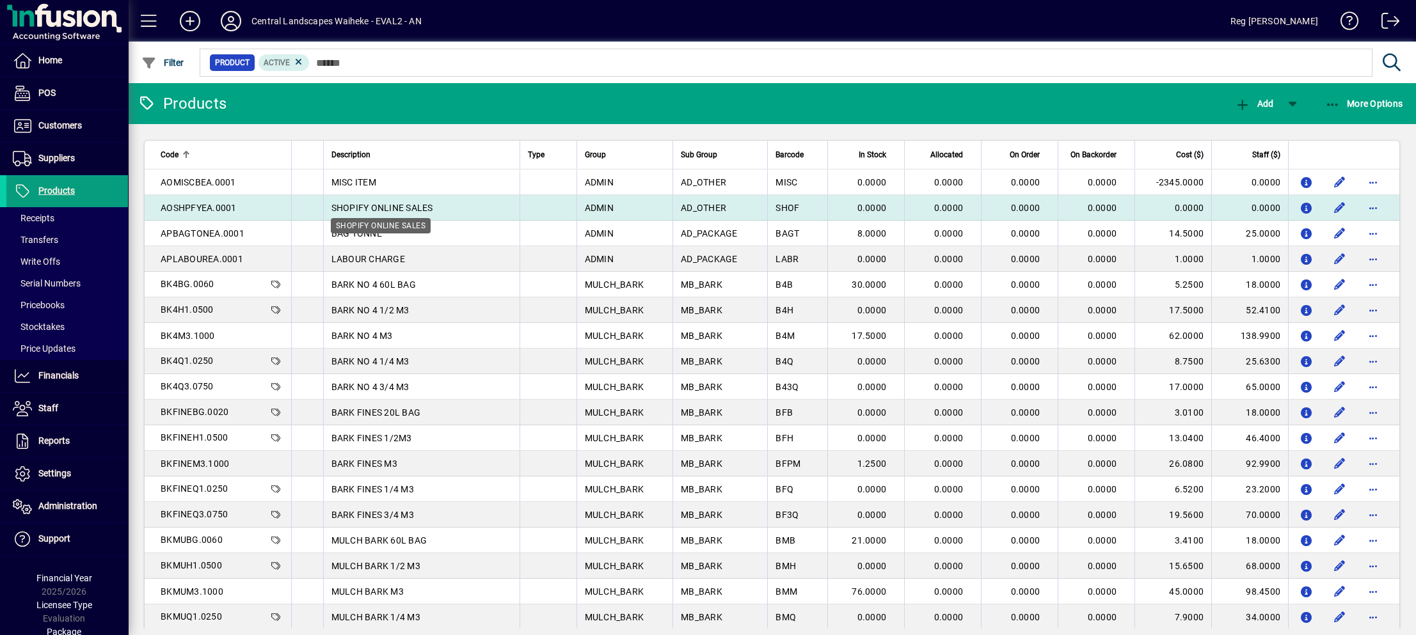
click at [351, 205] on span "SHOPIFY ONLINE SALES" at bounding box center [382, 208] width 102 height 10
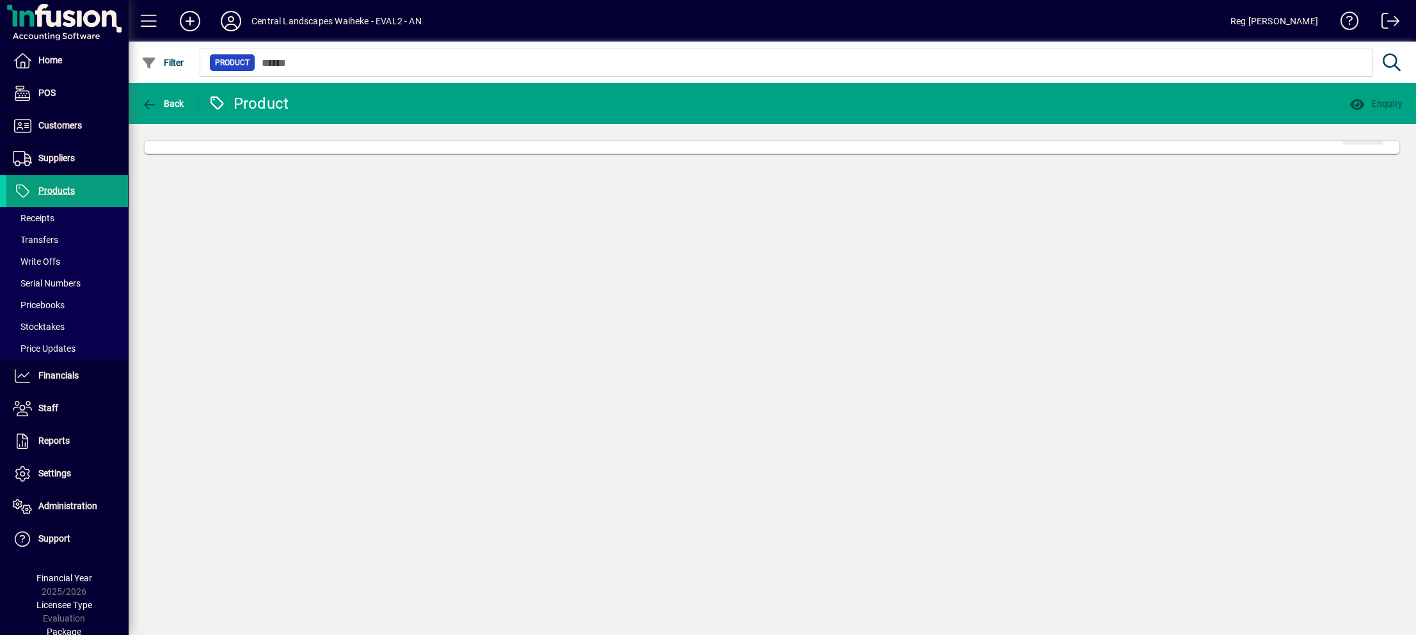
click at [351, 205] on div "Back Product Enquiry Edit" at bounding box center [772, 359] width 1288 height 552
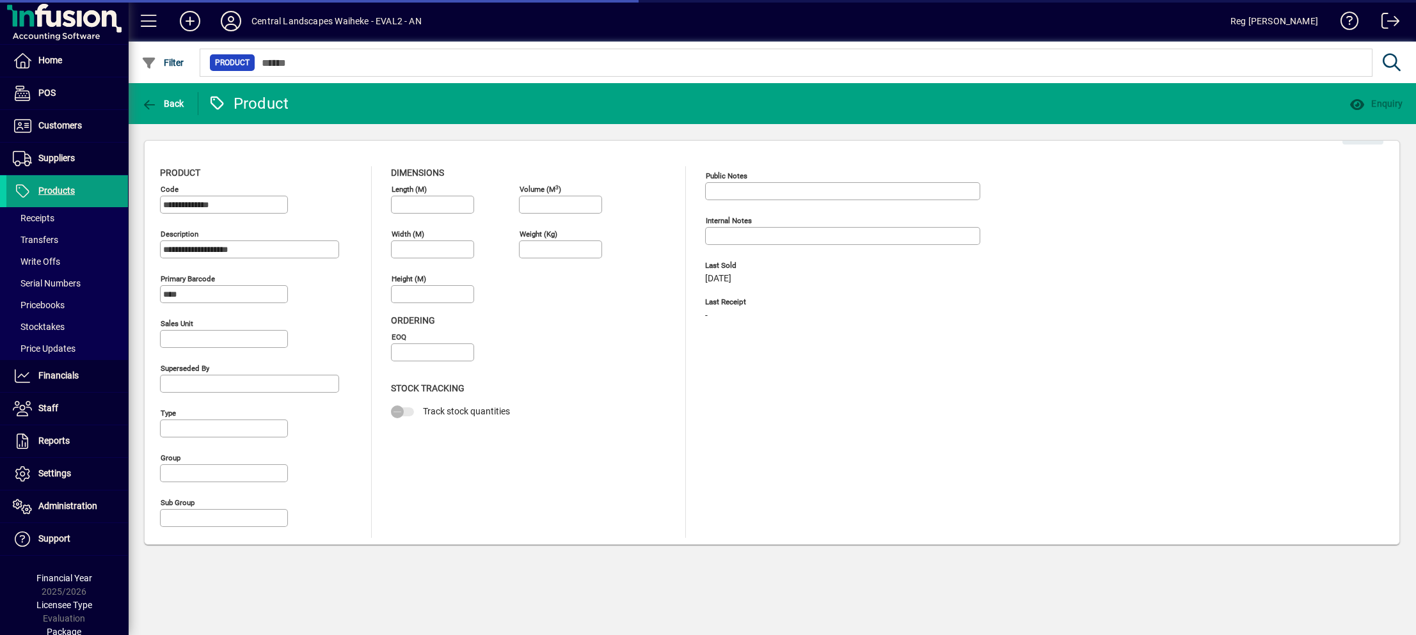
type input "**********"
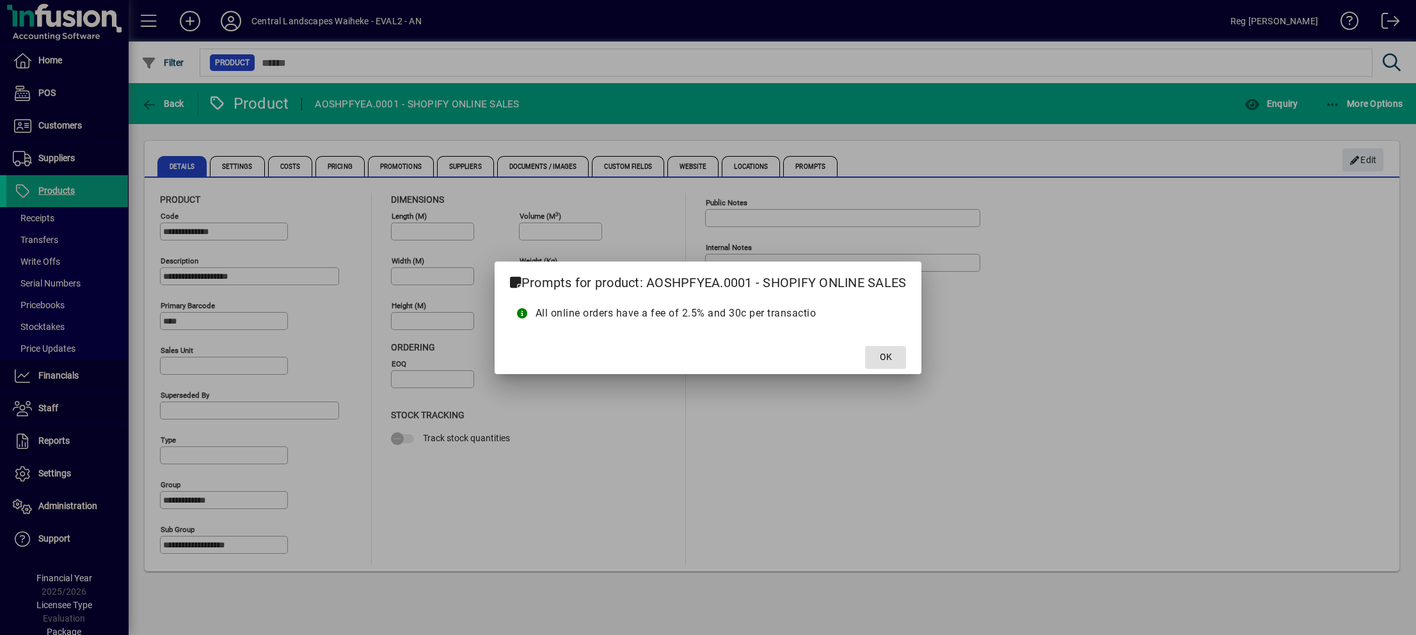
click at [872, 354] on span at bounding box center [885, 357] width 41 height 31
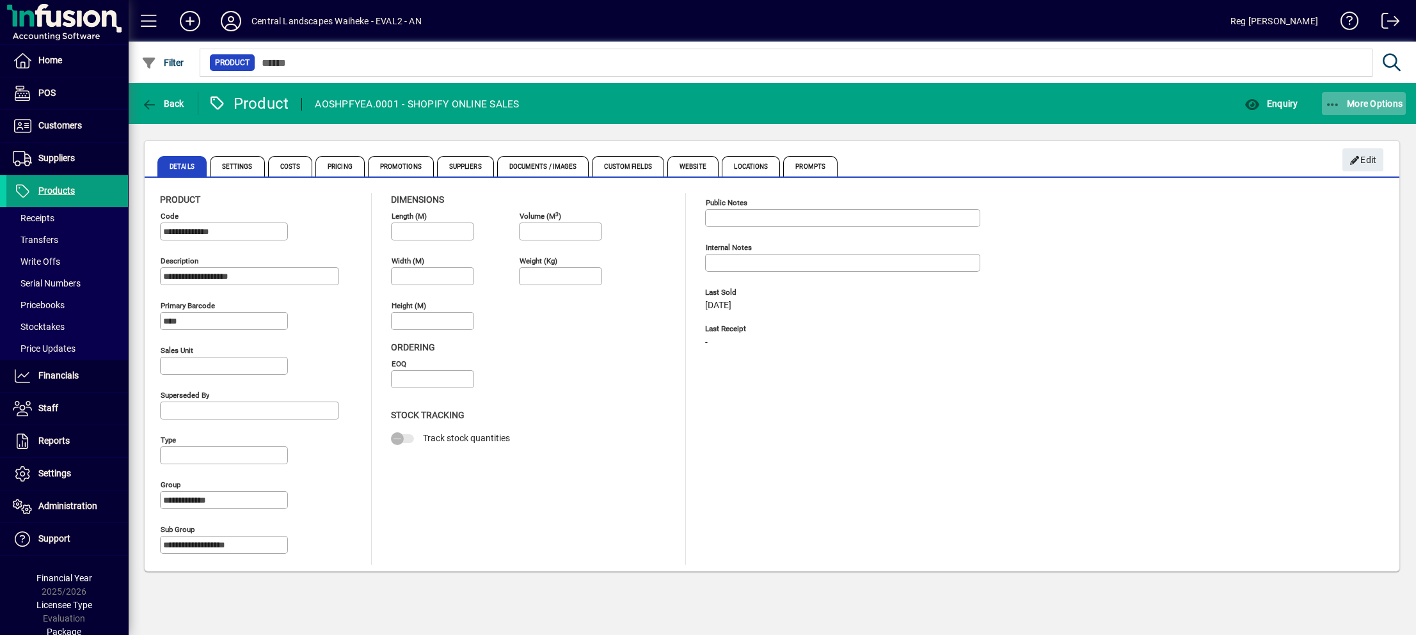
click at [1350, 107] on span "More Options" at bounding box center [1364, 104] width 78 height 10
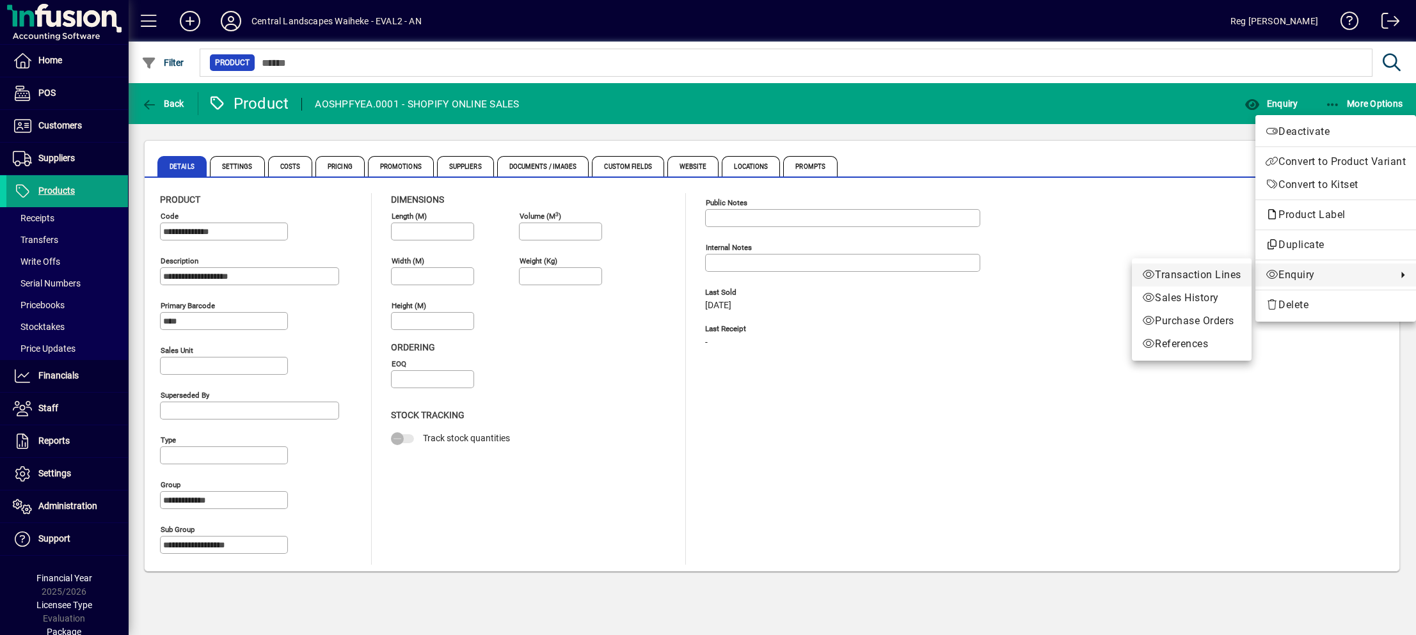
click at [1218, 275] on span "Transaction Lines" at bounding box center [1191, 274] width 99 height 15
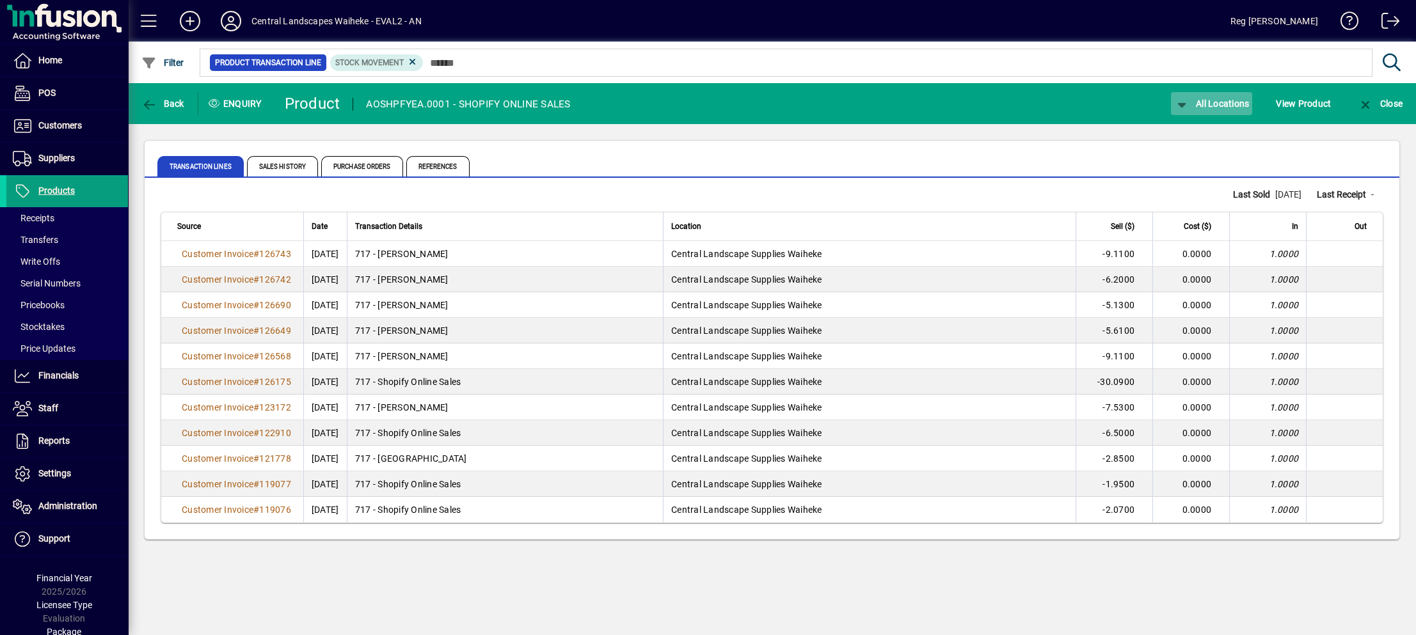
click at [1213, 102] on span "All Locations" at bounding box center [1212, 104] width 76 height 10
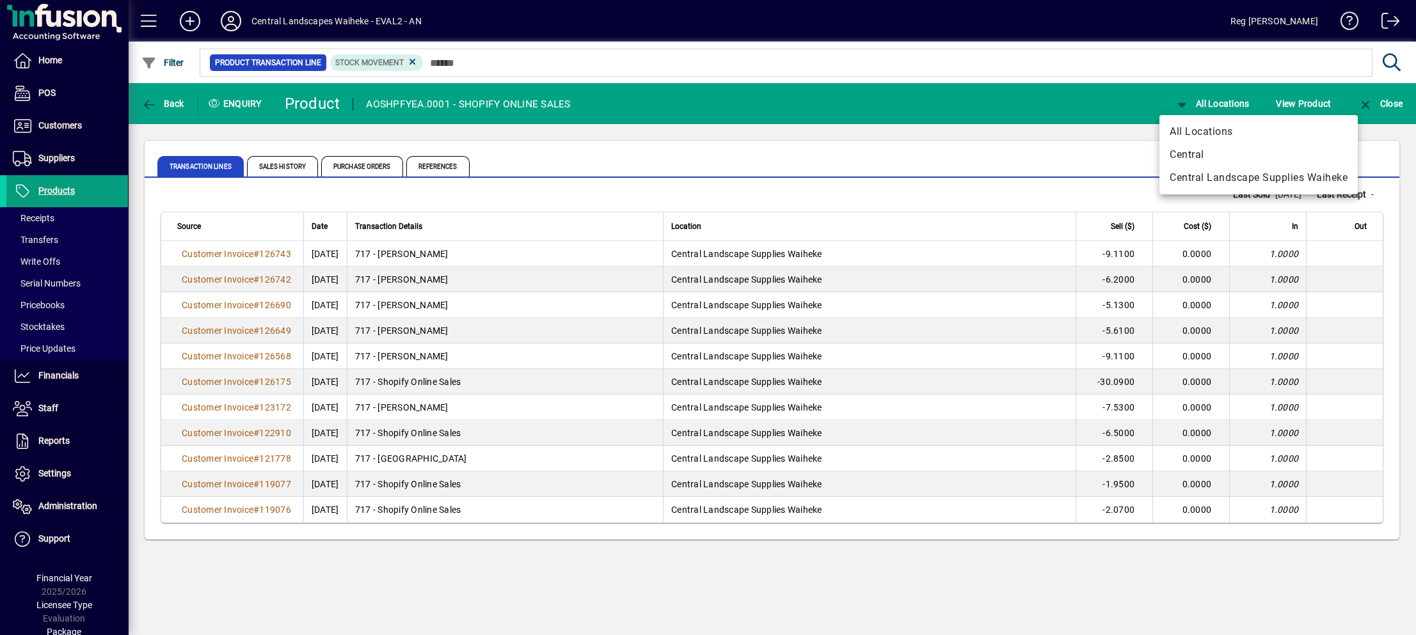
click at [945, 143] on div at bounding box center [708, 317] width 1416 height 635
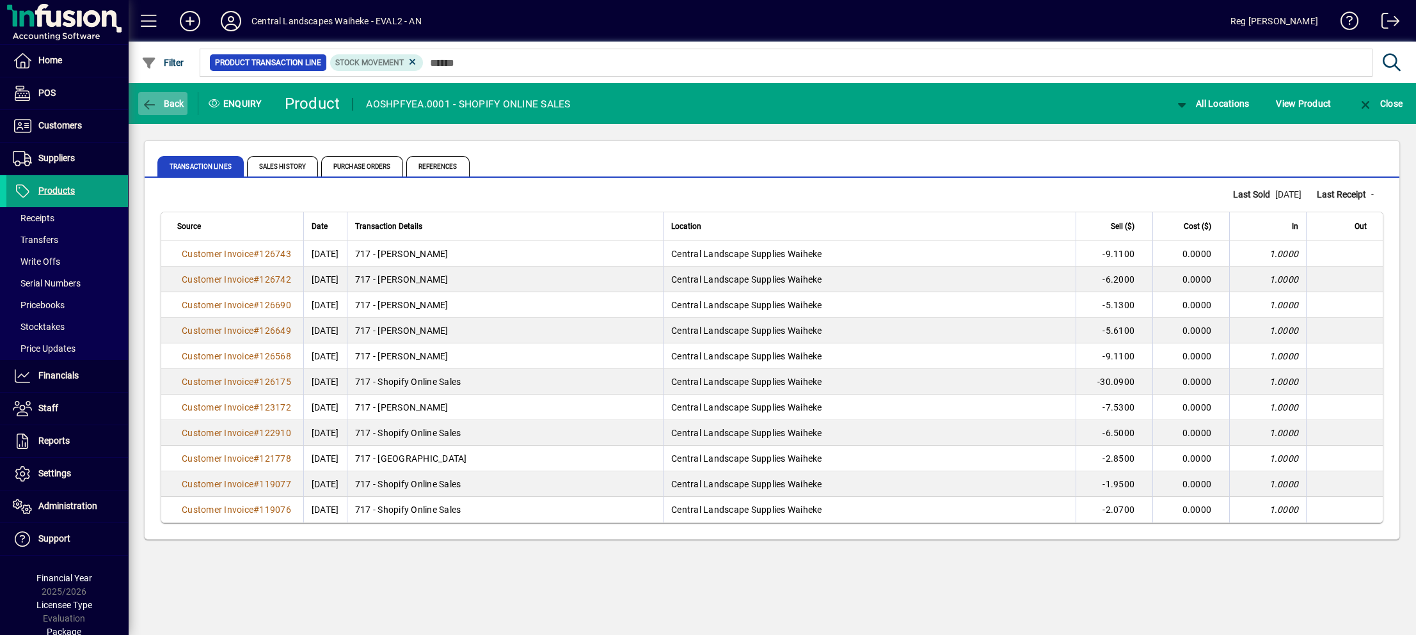
click at [163, 105] on span "Back" at bounding box center [162, 104] width 43 height 10
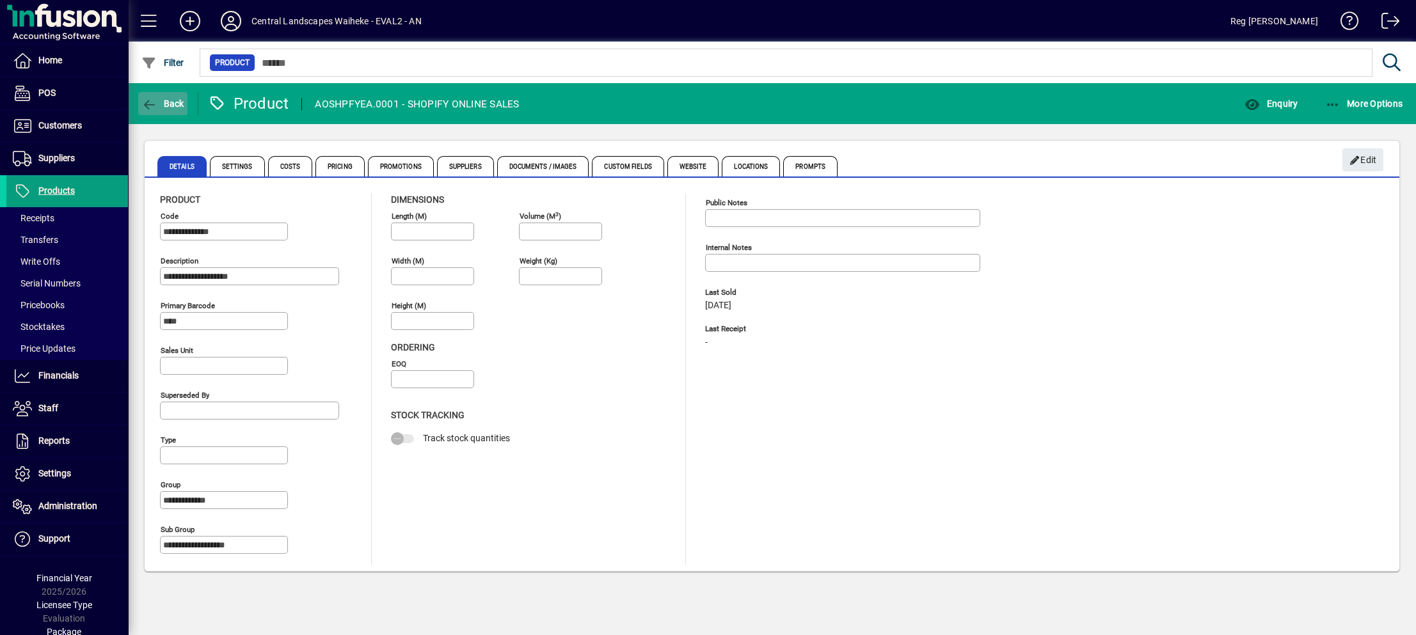
click at [163, 105] on span "Back" at bounding box center [162, 104] width 43 height 10
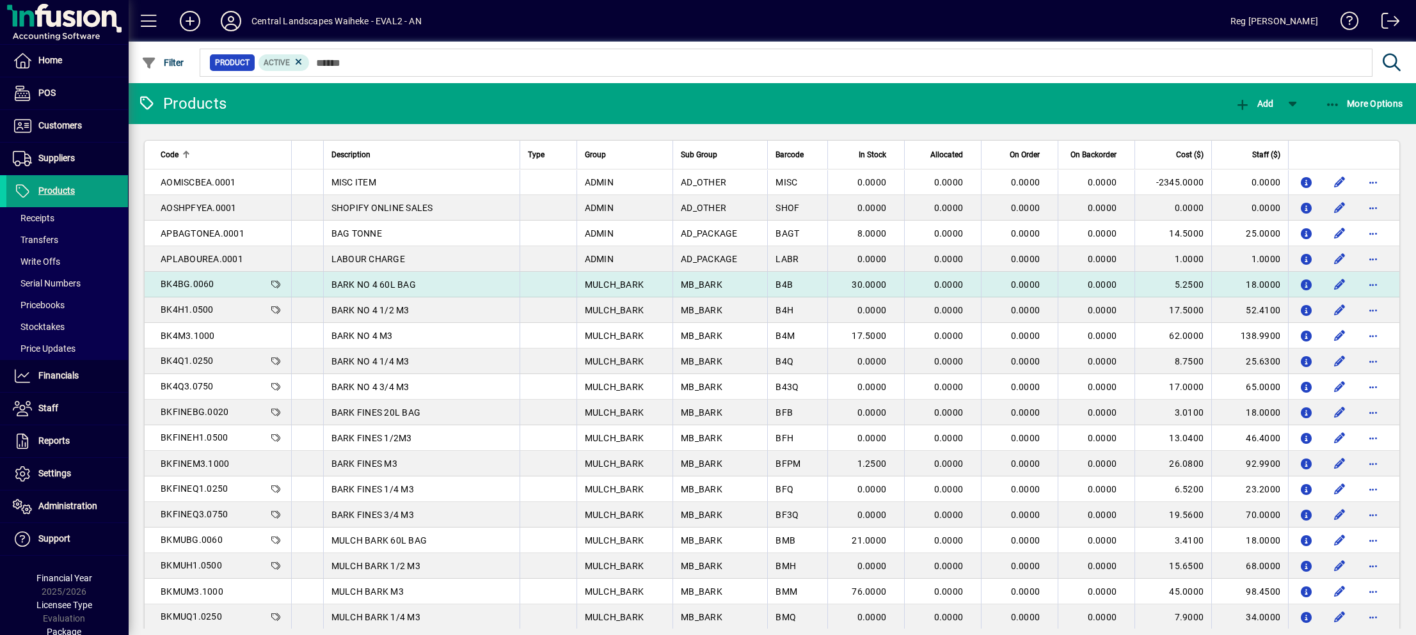
click at [852, 280] on span "30.0000" at bounding box center [869, 285] width 35 height 10
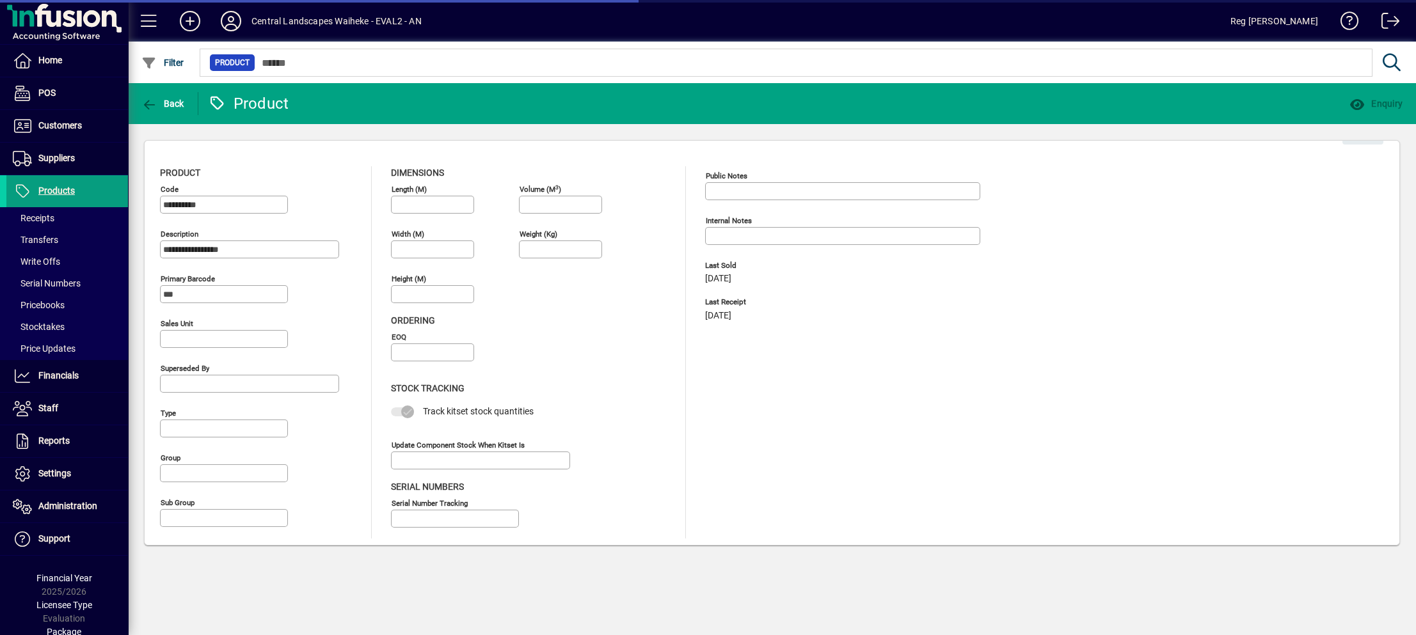
type input "**********"
type input "********"
type input "****"
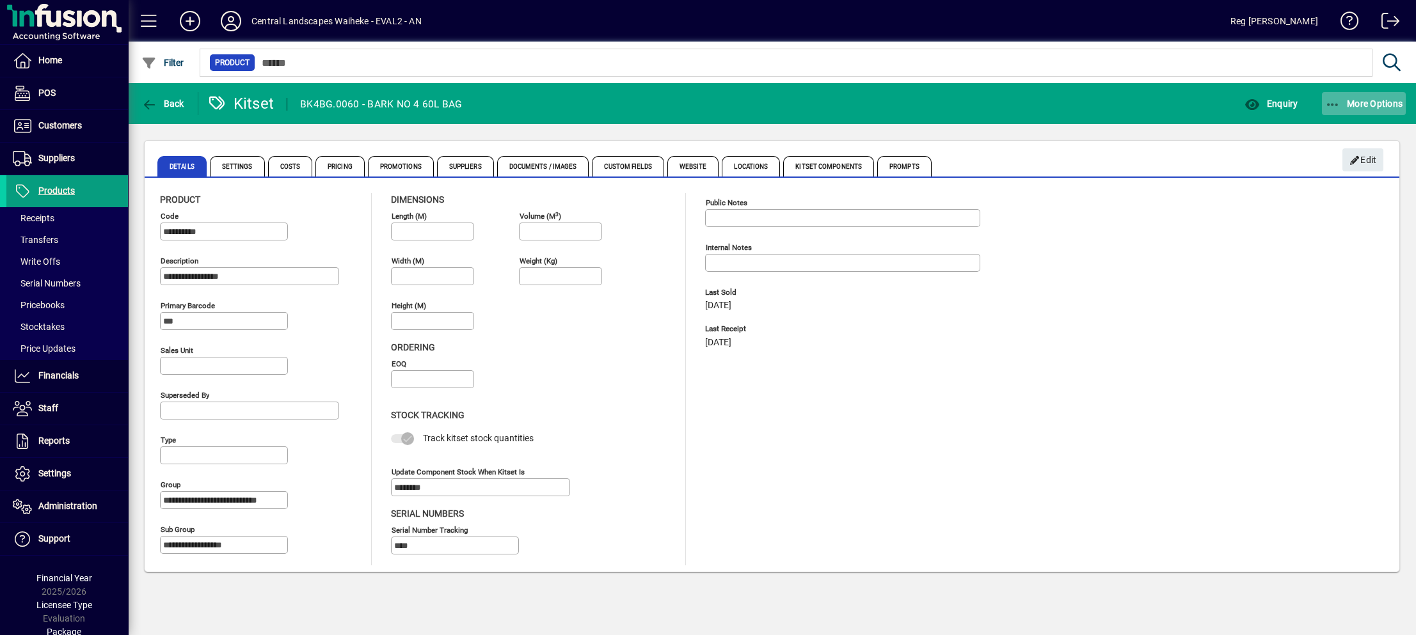
click at [1350, 97] on span "button" at bounding box center [1364, 103] width 84 height 31
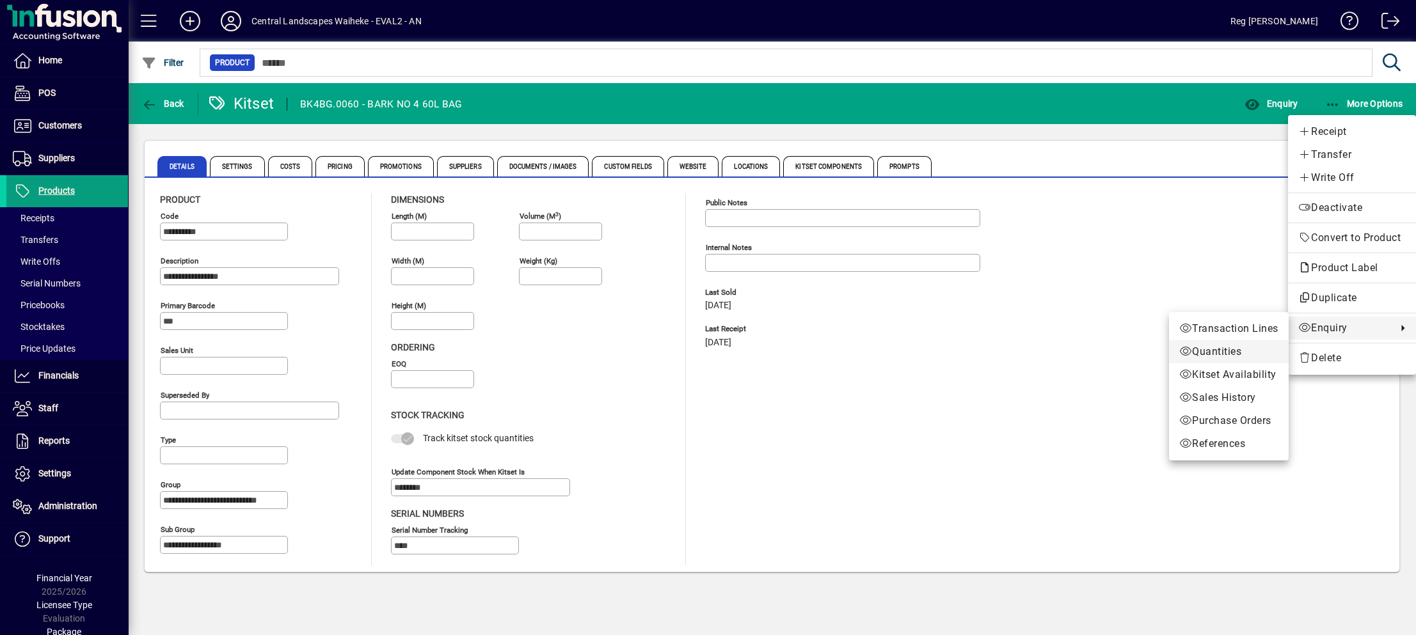
click at [1227, 345] on span "Quantities" at bounding box center [1228, 351] width 99 height 15
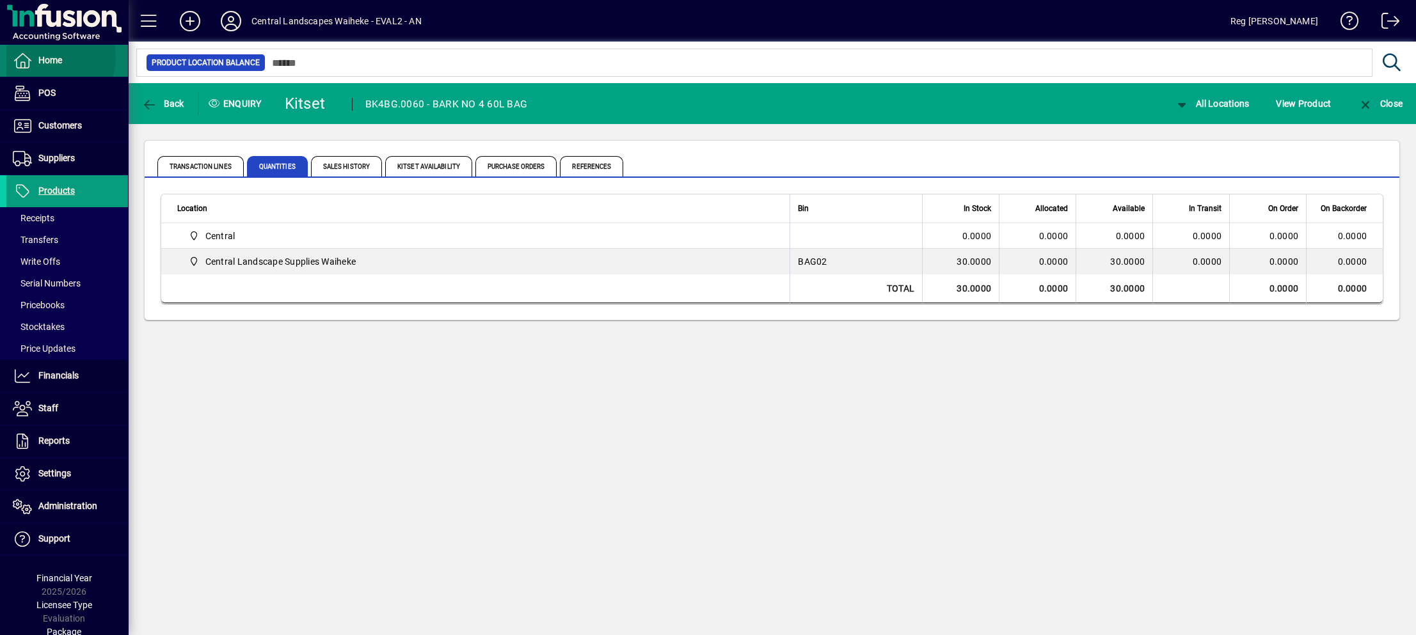
click at [44, 57] on span "Home" at bounding box center [50, 60] width 24 height 10
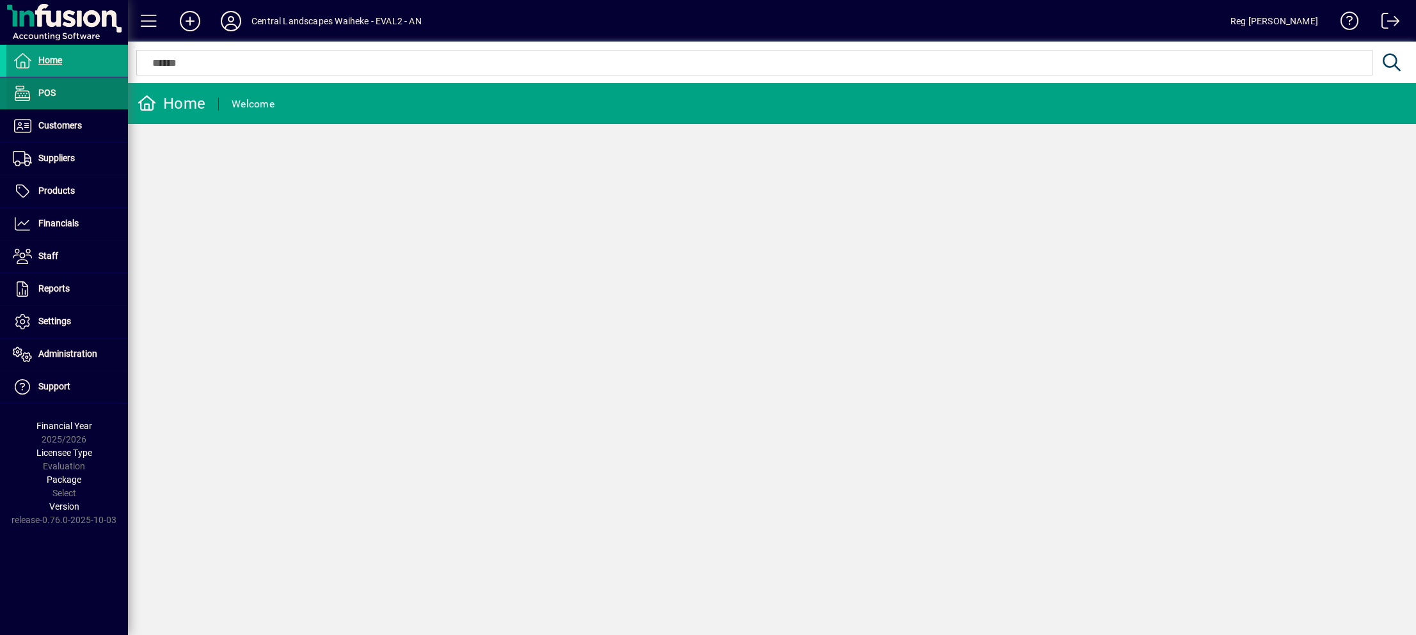
click at [43, 90] on span "POS" at bounding box center [46, 93] width 17 height 10
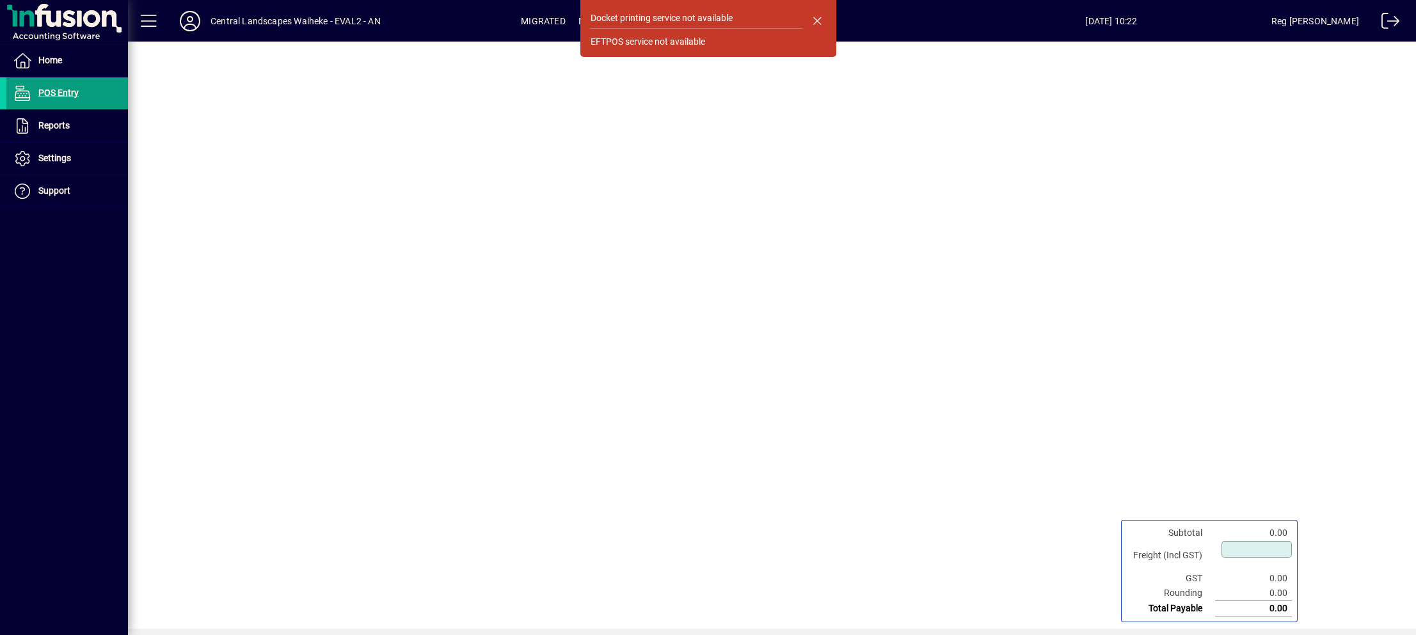
type input "****"
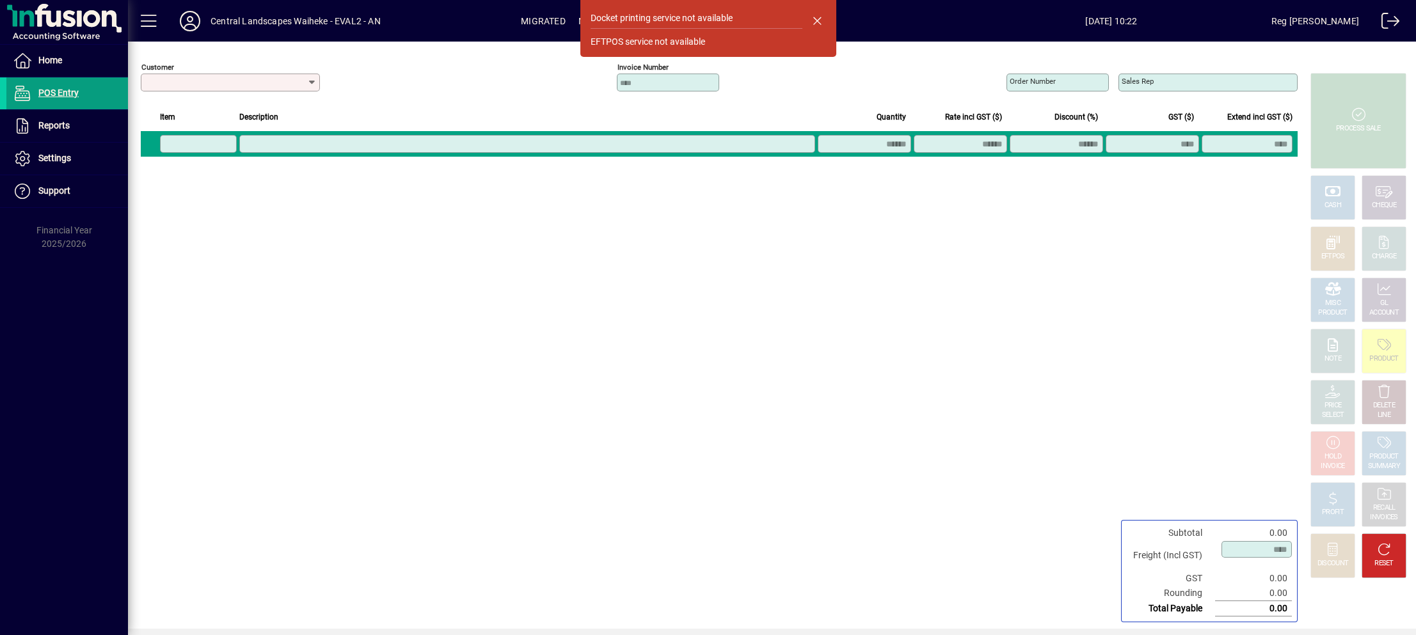
click at [315, 82] on icon at bounding box center [312, 82] width 10 height 10
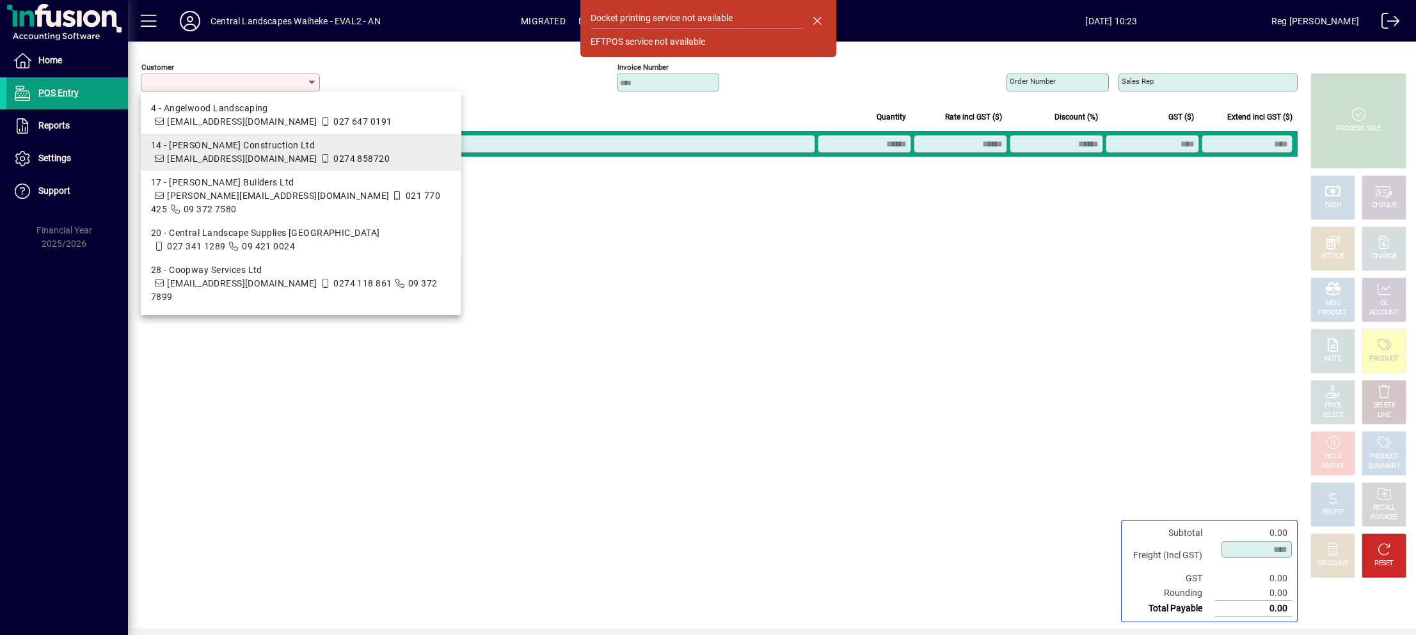
click at [292, 141] on div "14 - [PERSON_NAME] Construction Ltd" at bounding box center [300, 145] width 299 height 13
type input "**********"
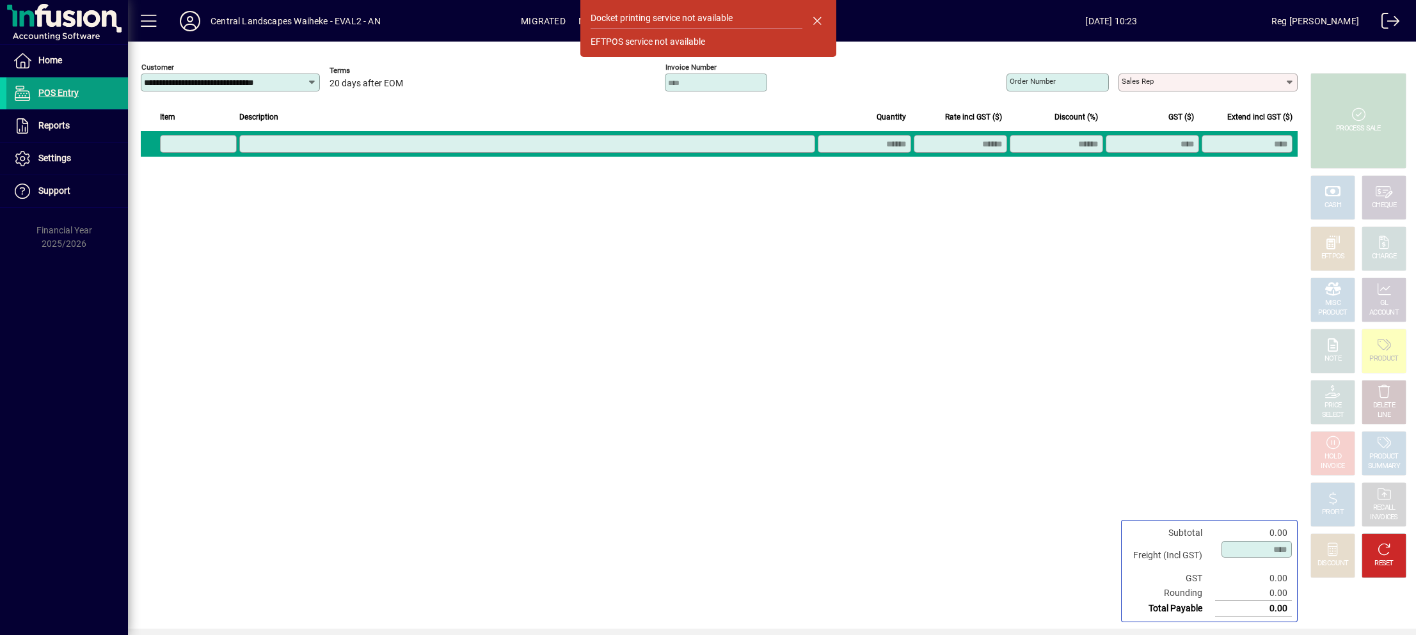
click at [1289, 79] on icon at bounding box center [1290, 82] width 10 height 10
click at [1171, 159] on div "ADMIN - Manager" at bounding box center [1183, 157] width 109 height 13
type input "**********"
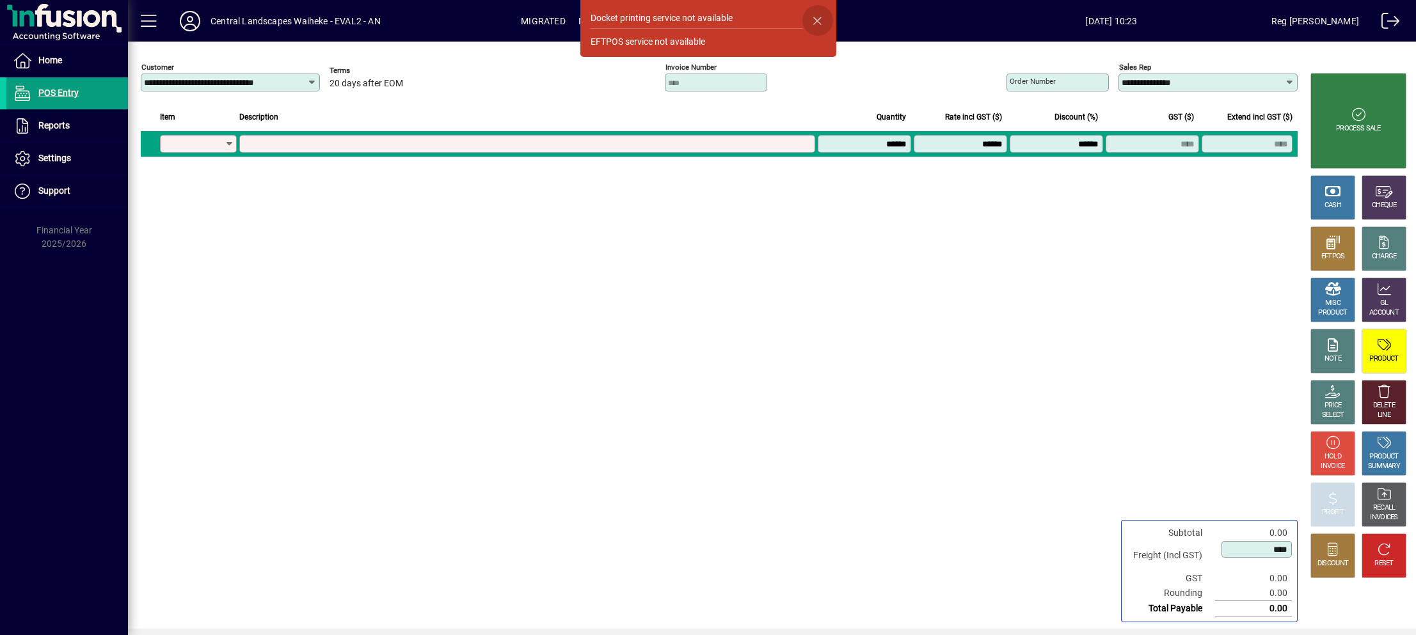
click at [813, 17] on span "button" at bounding box center [817, 20] width 31 height 31
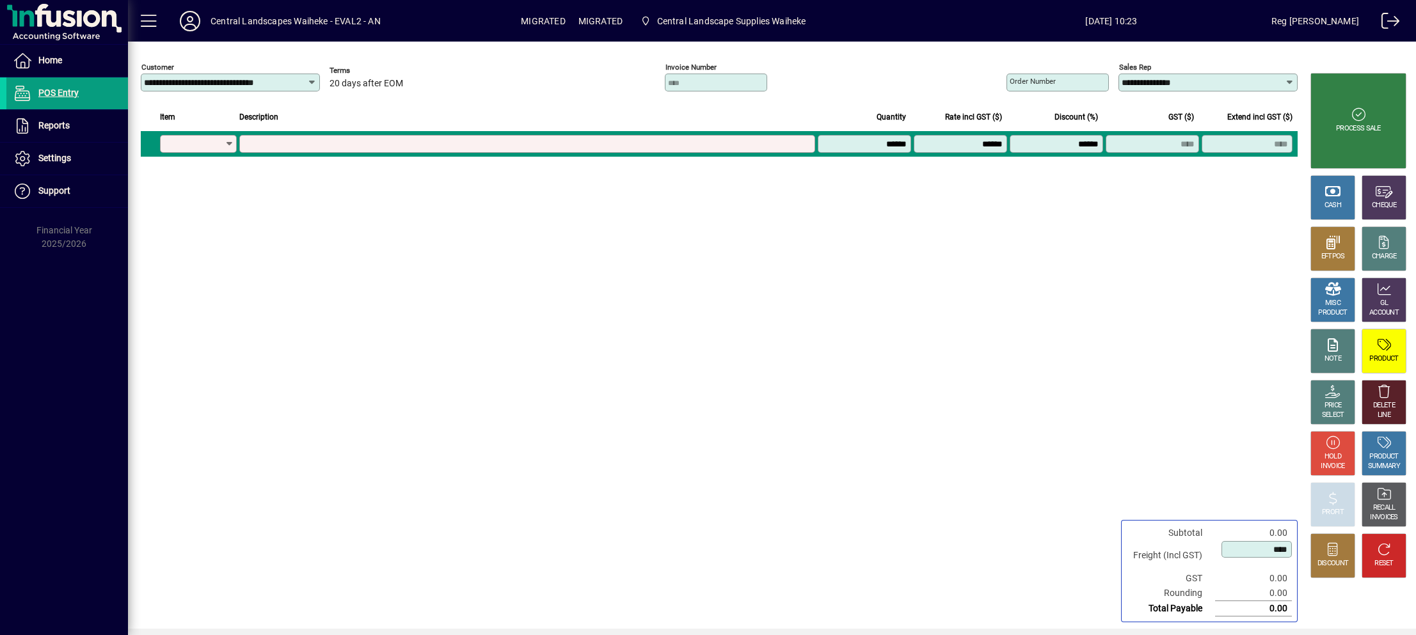
click at [229, 140] on icon at bounding box center [230, 144] width 10 height 10
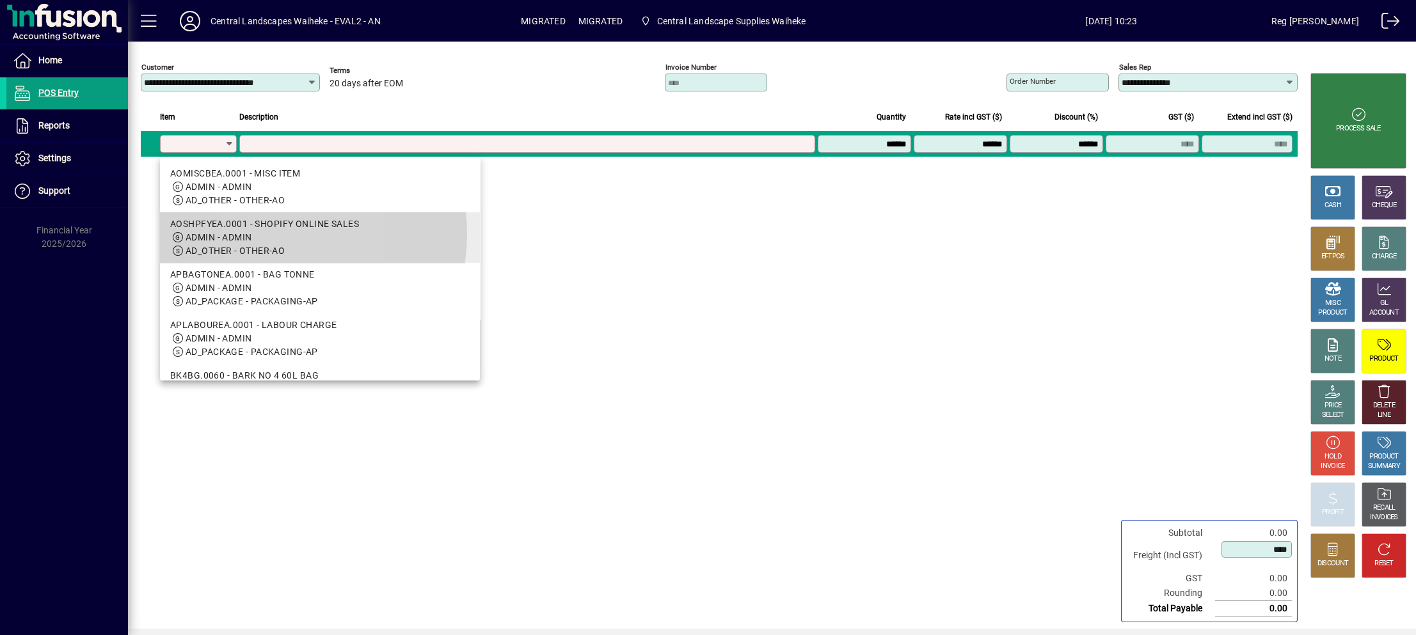
click at [263, 234] on span "ADMIN - ADMIN" at bounding box center [319, 237] width 299 height 13
type input "**********"
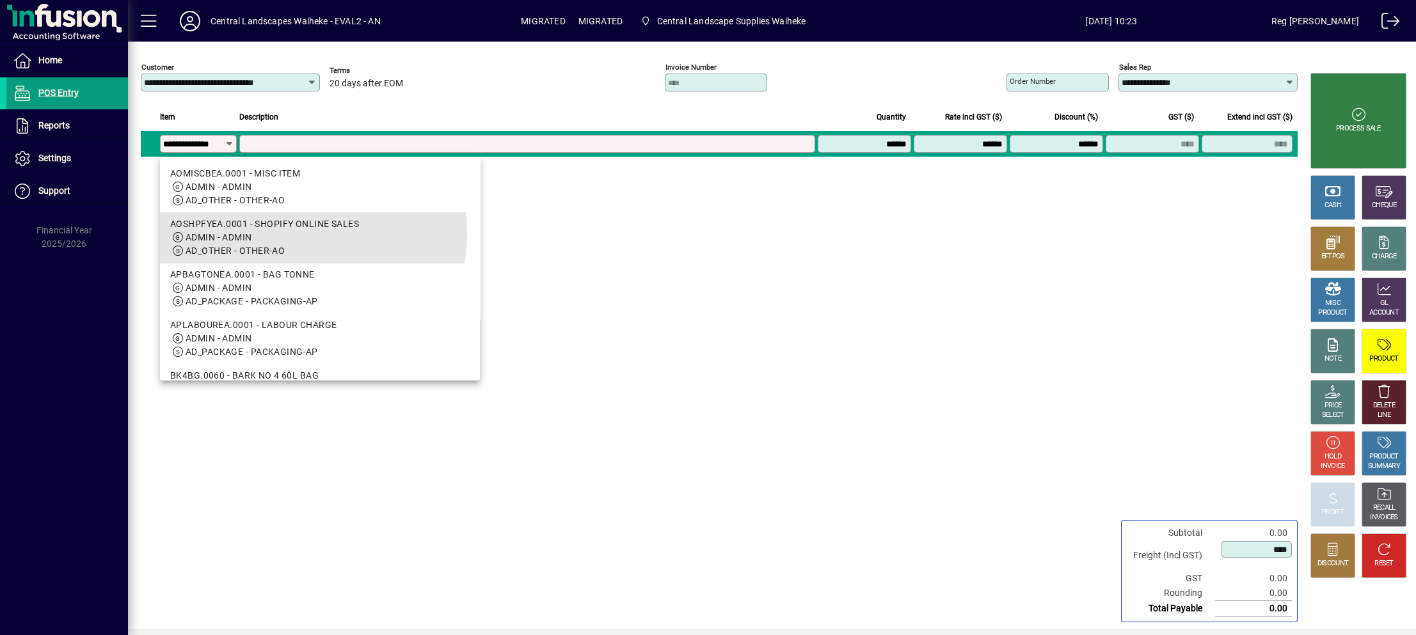
scroll to position [0, 13]
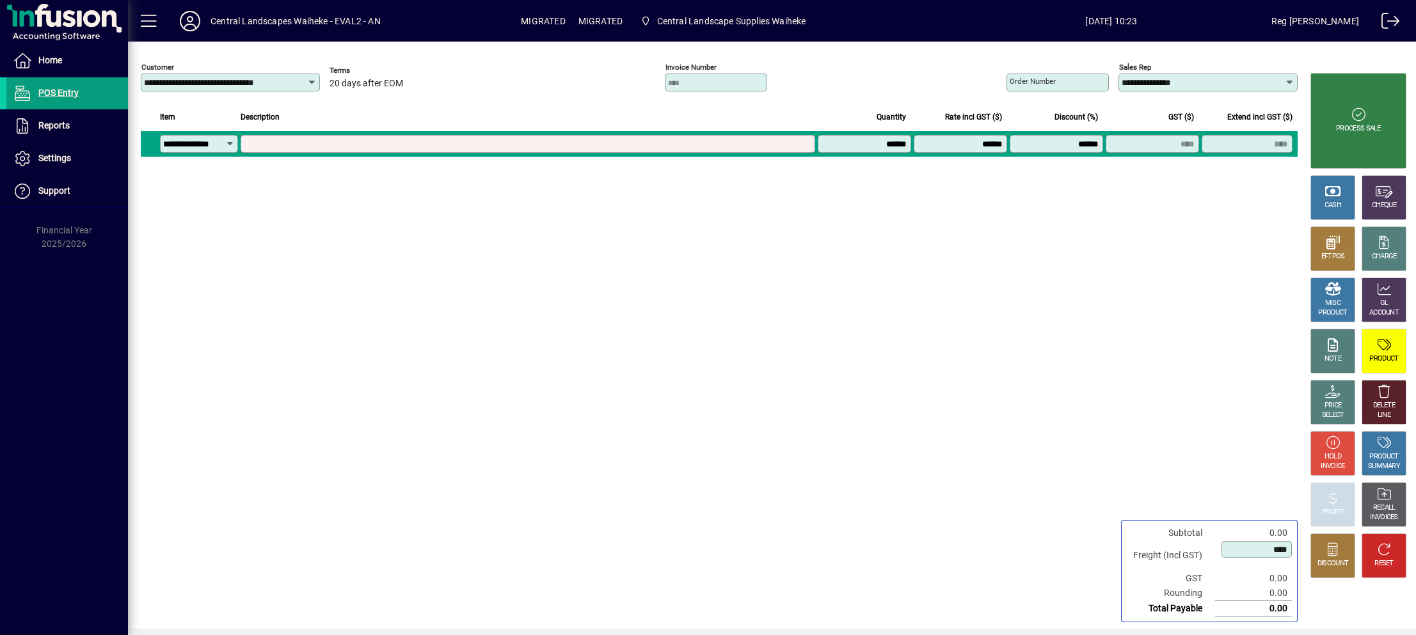
type input "**********"
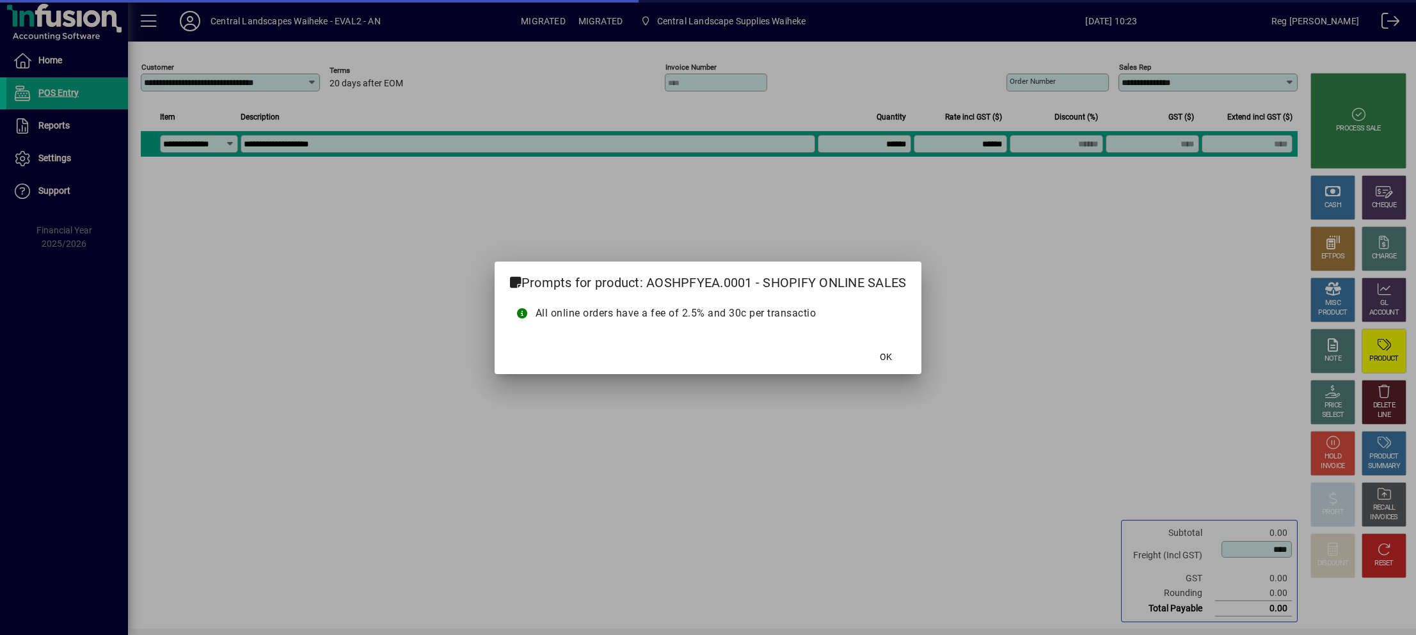
scroll to position [0, 0]
click at [879, 353] on span at bounding box center [885, 357] width 41 height 31
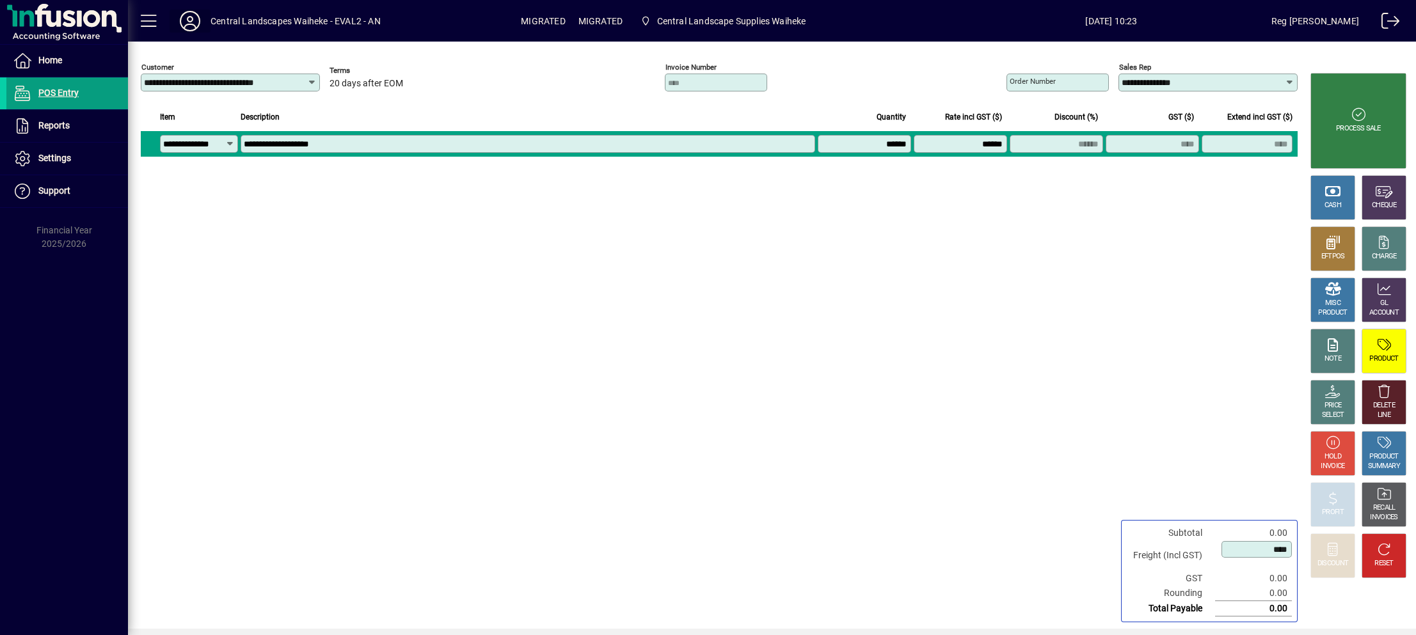
click at [190, 15] on icon at bounding box center [190, 21] width 26 height 20
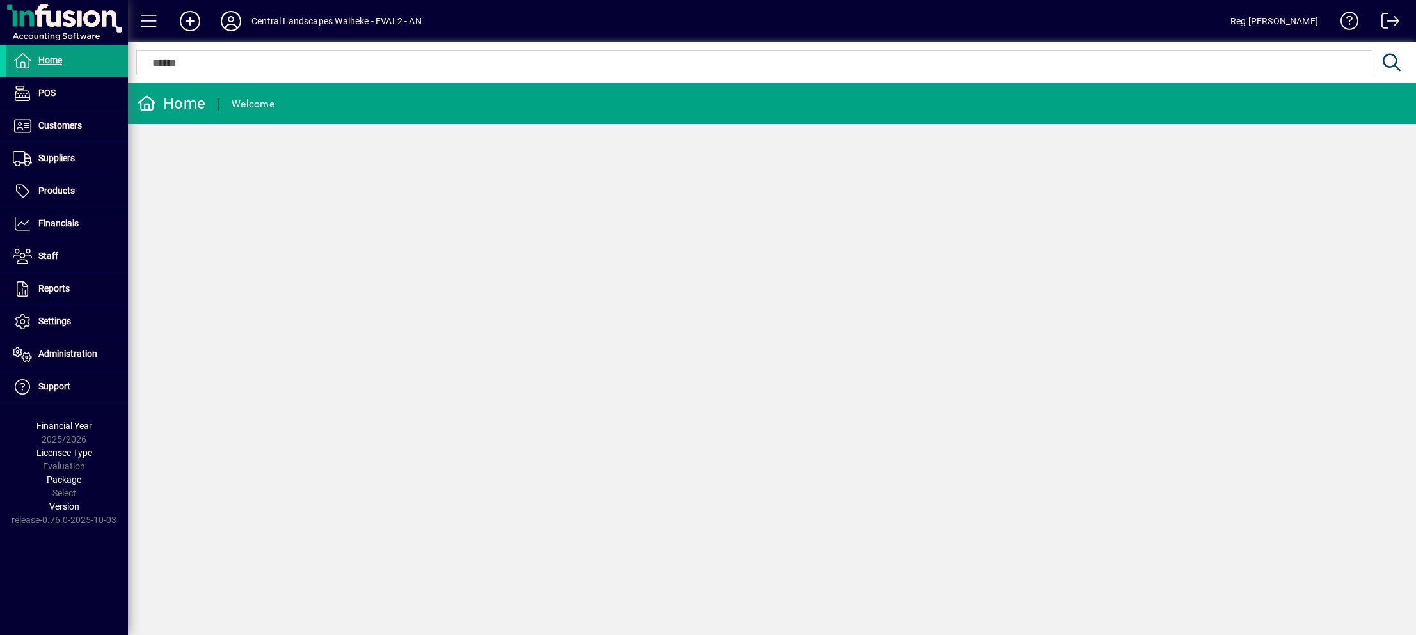
click at [233, 11] on icon at bounding box center [231, 21] width 26 height 20
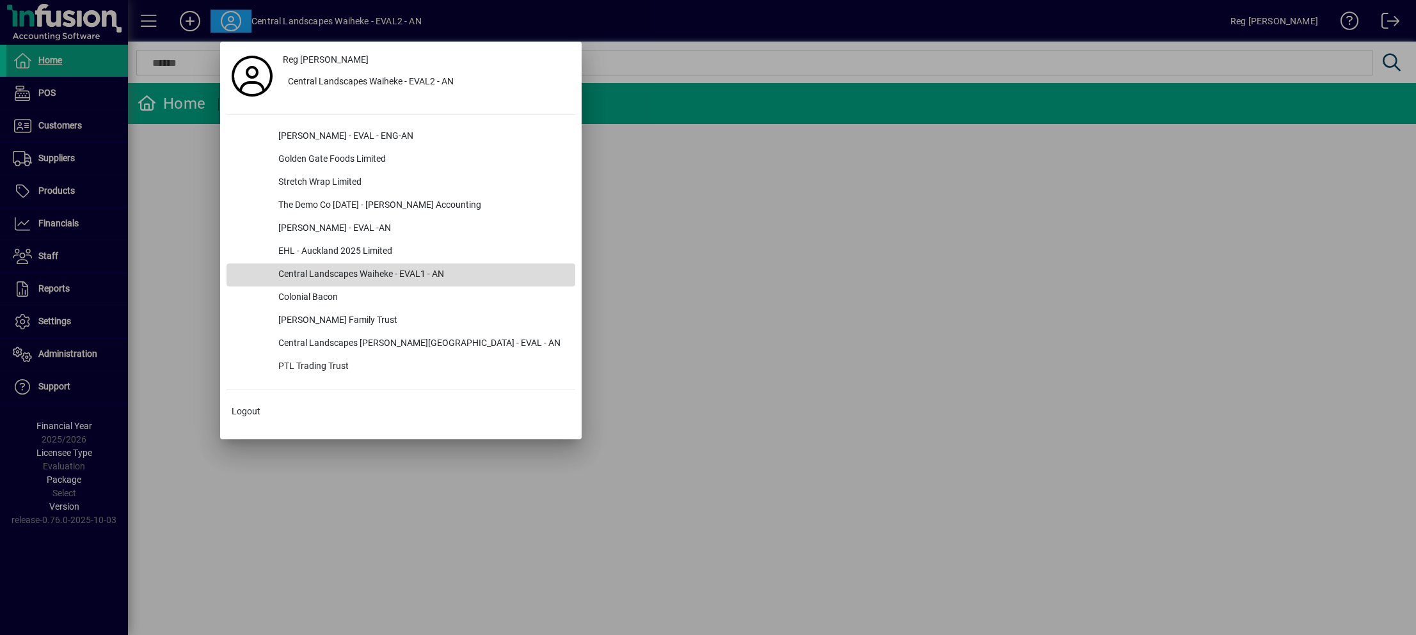
click at [415, 271] on div "Central Landscapes Waiheke - EVAL1 - AN" at bounding box center [421, 275] width 307 height 23
